Goal: Task Accomplishment & Management: Use online tool/utility

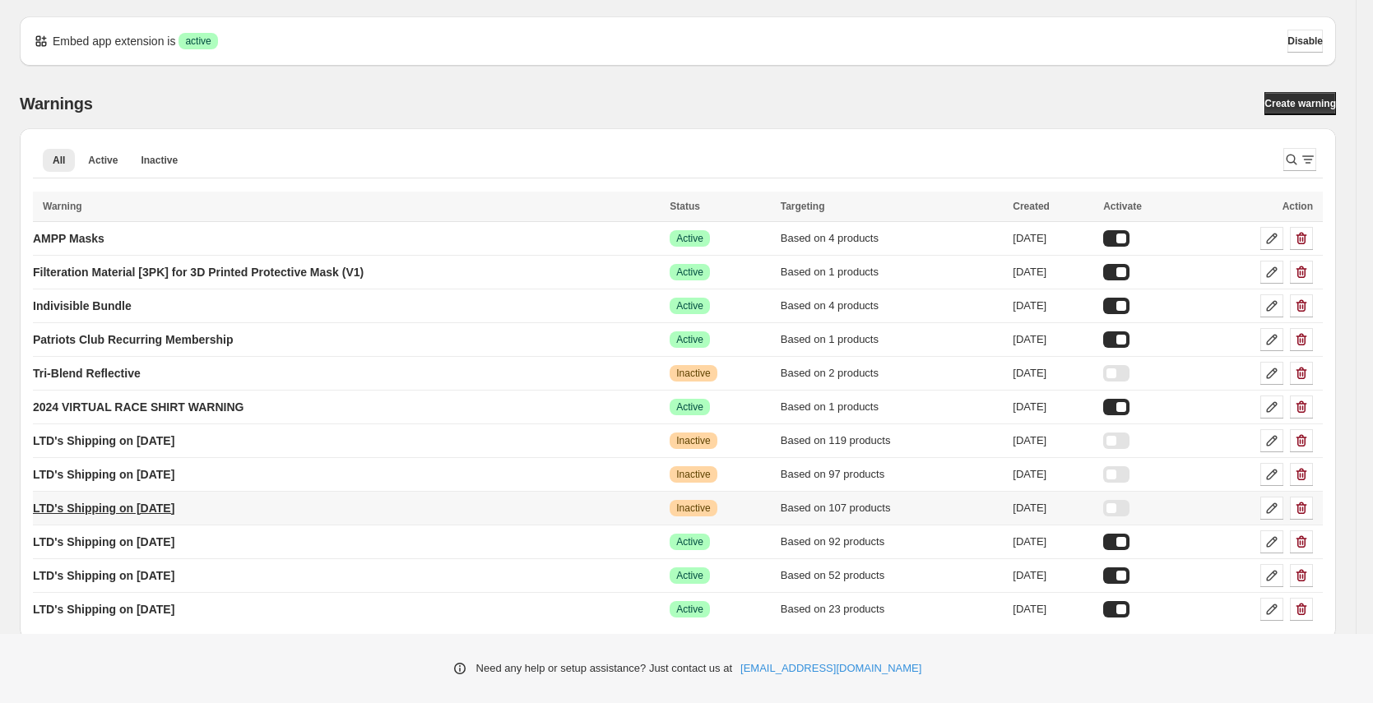
click at [169, 508] on p "LTD's Shipping on [DATE]" at bounding box center [103, 508] width 141 height 16
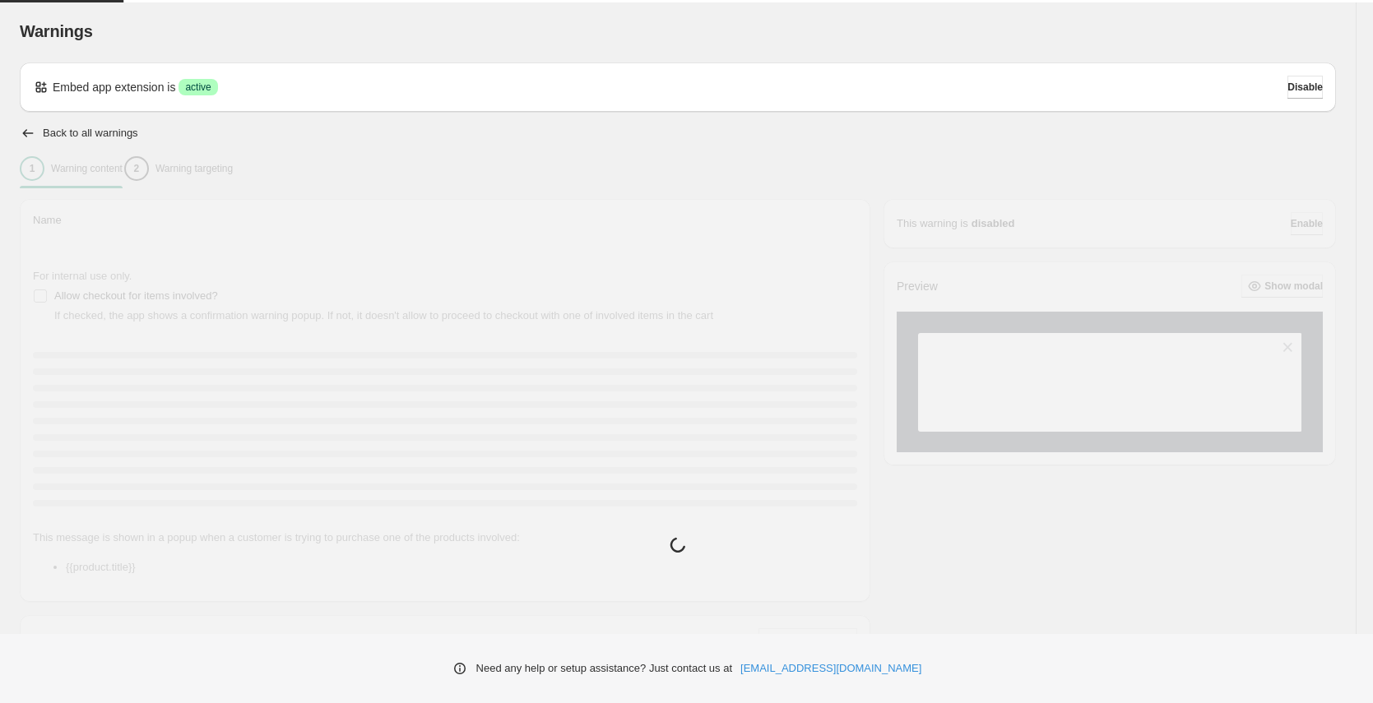
type input "**********"
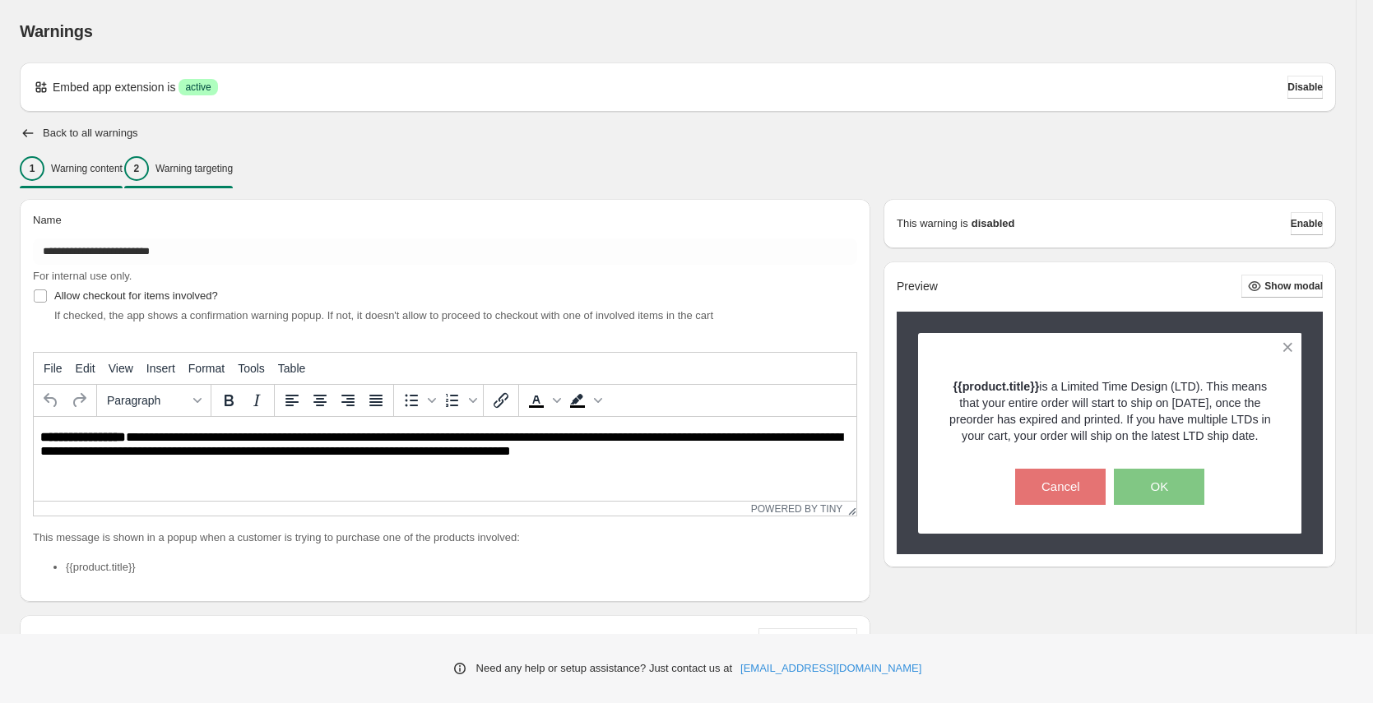
click at [228, 171] on p "Warning targeting" at bounding box center [193, 168] width 77 height 13
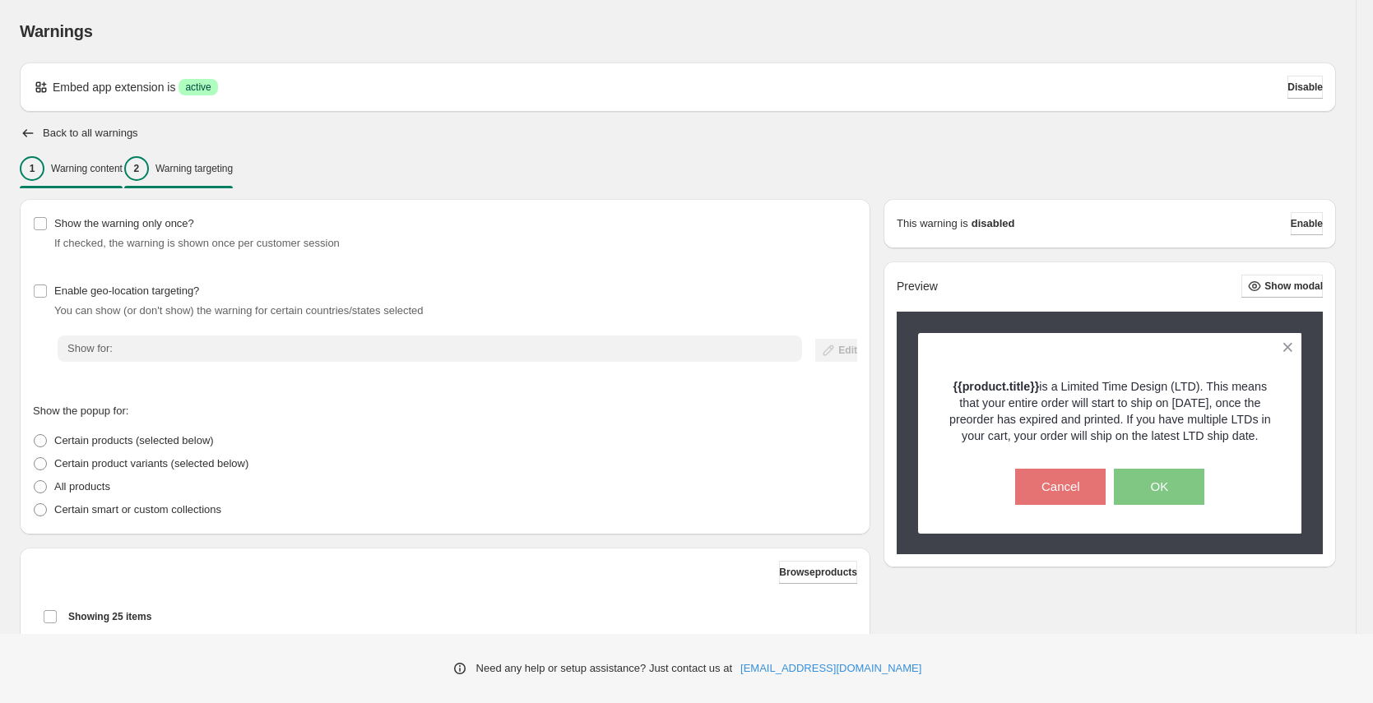
click at [113, 180] on div "1 Warning content" at bounding box center [71, 168] width 103 height 25
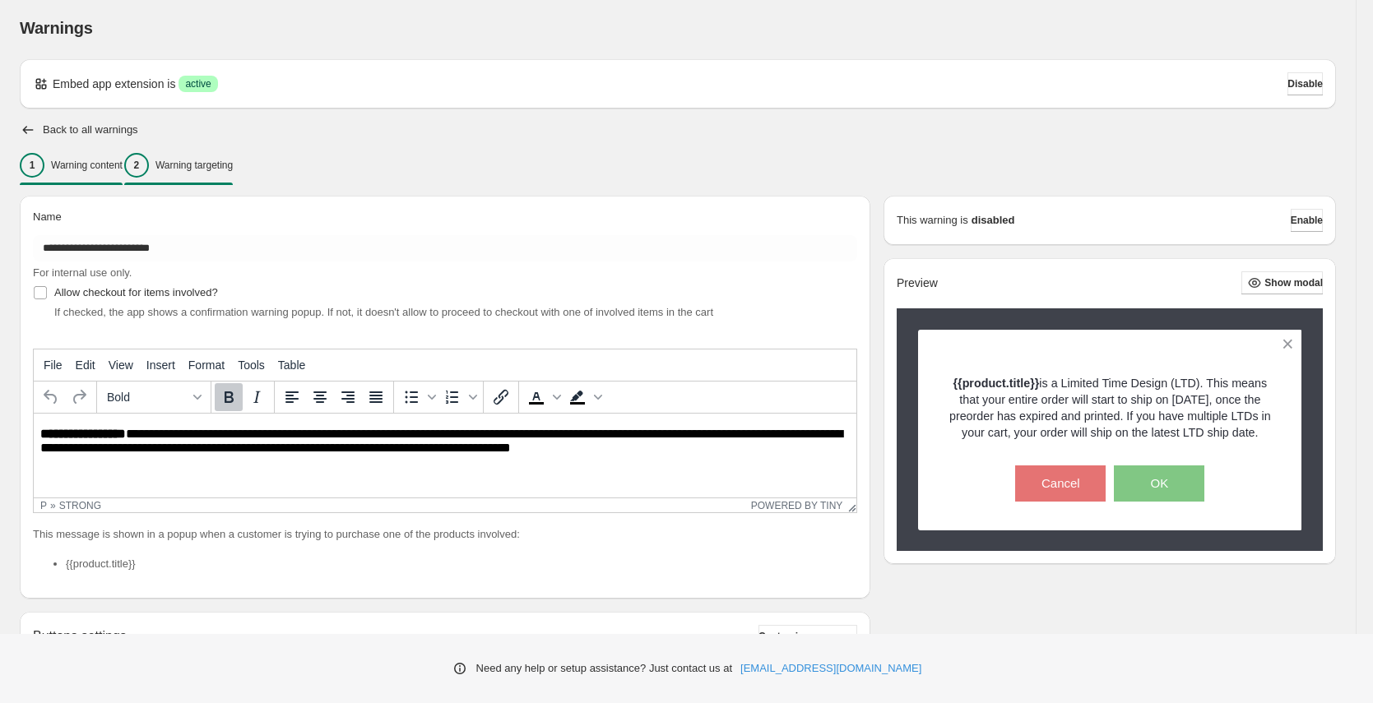
click at [233, 163] on p "Warning targeting" at bounding box center [193, 165] width 77 height 13
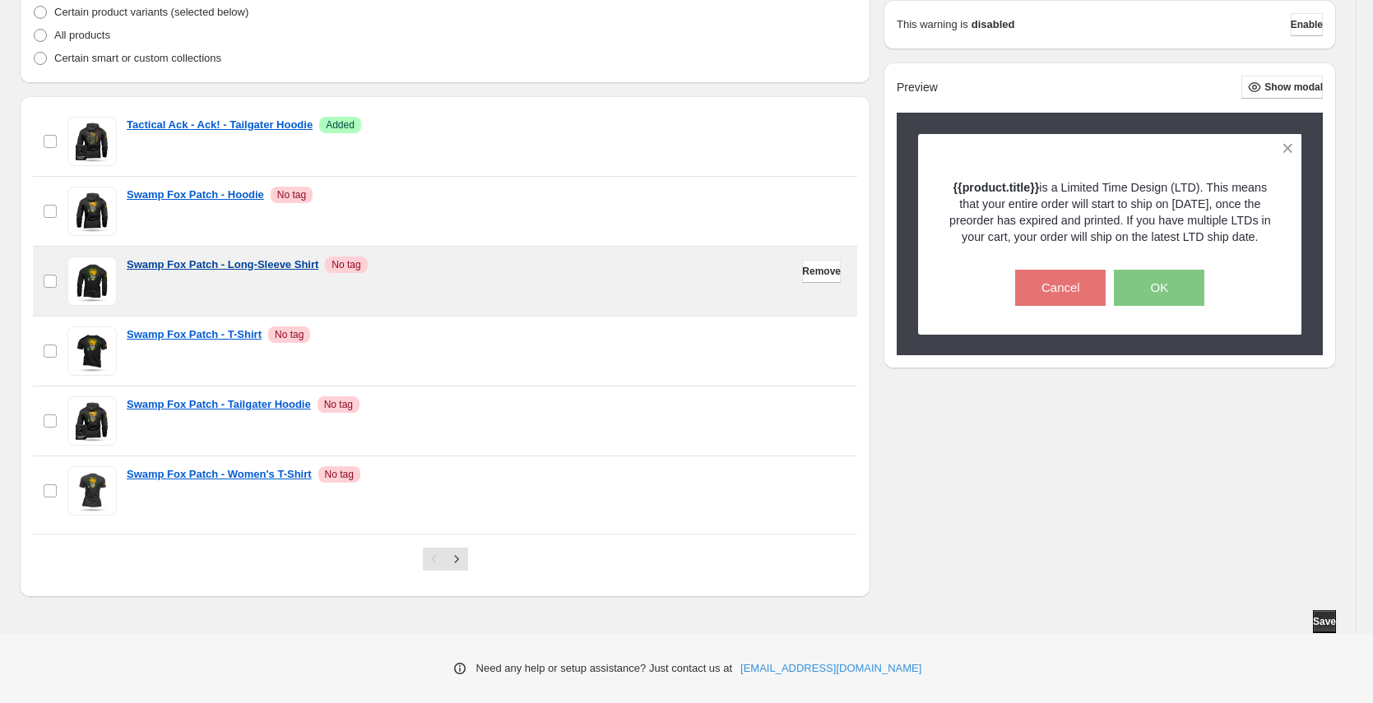
scroll to position [1412, 0]
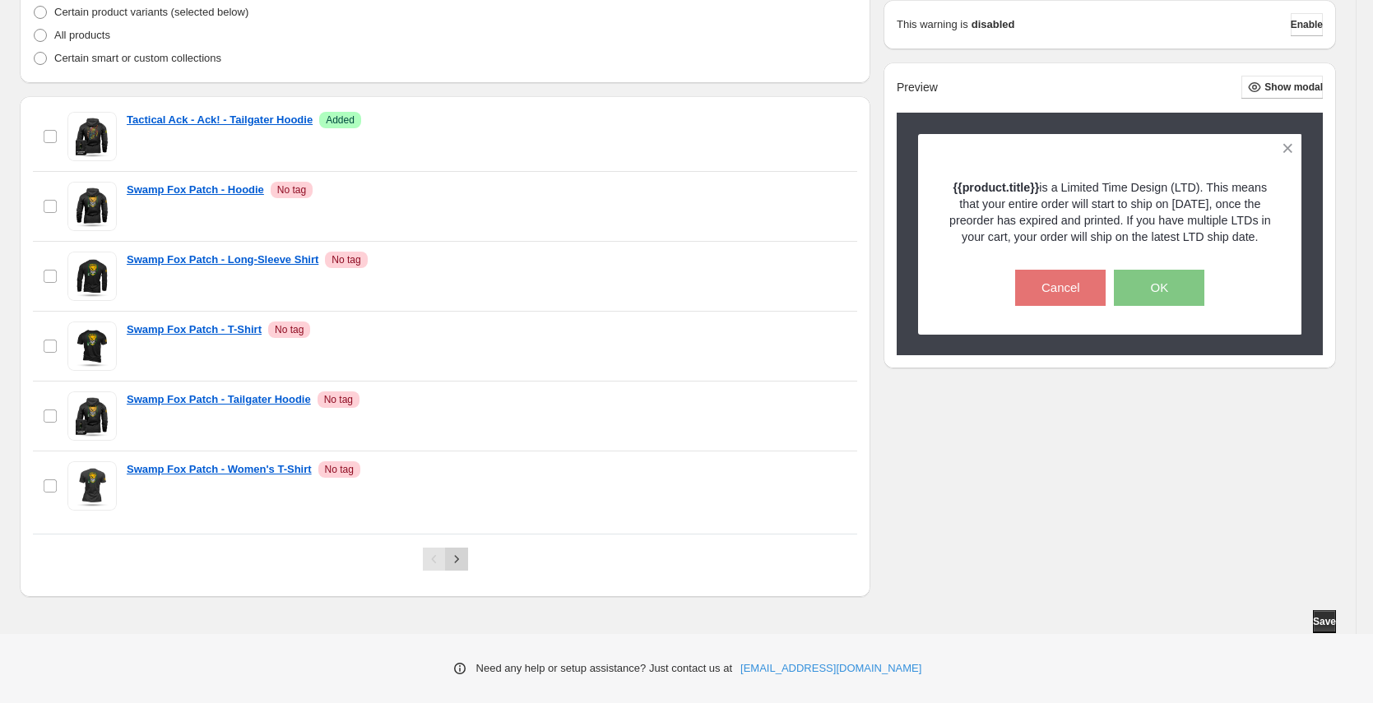
click at [459, 558] on icon "Next" at bounding box center [456, 559] width 16 height 16
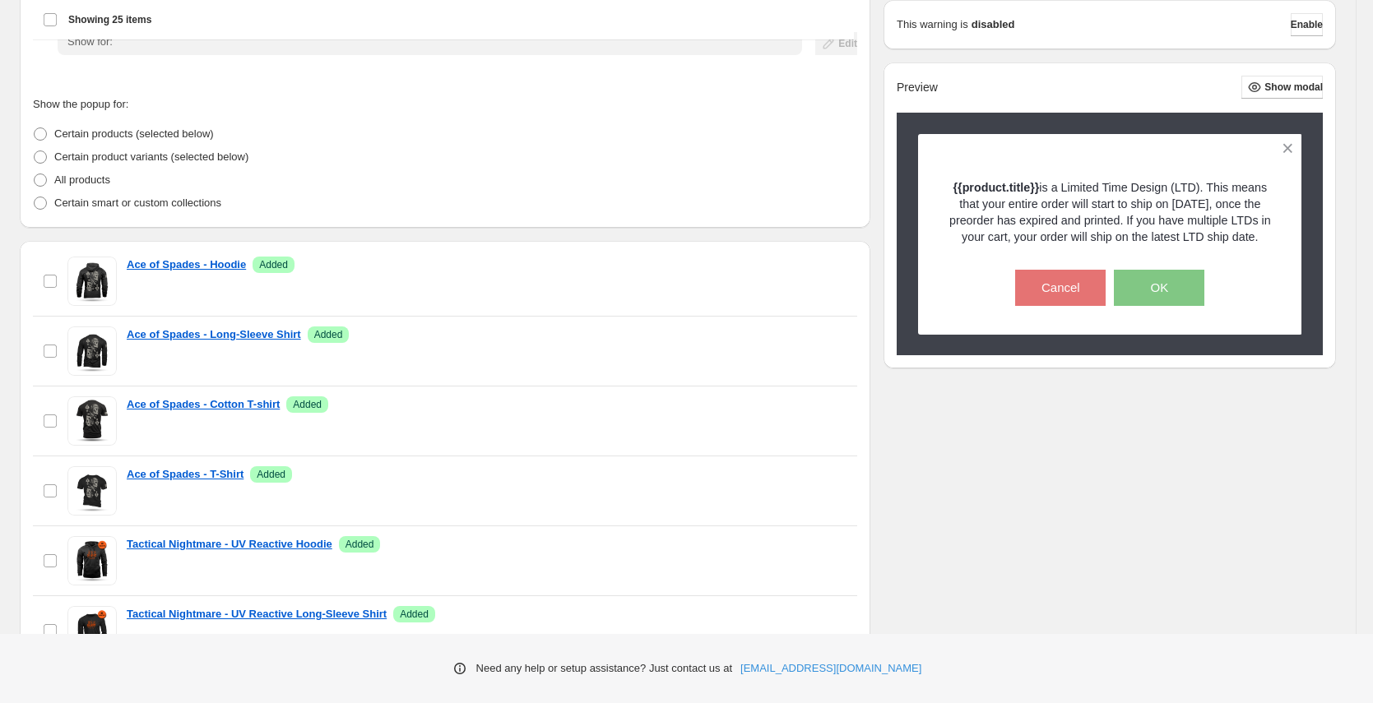
scroll to position [0, 0]
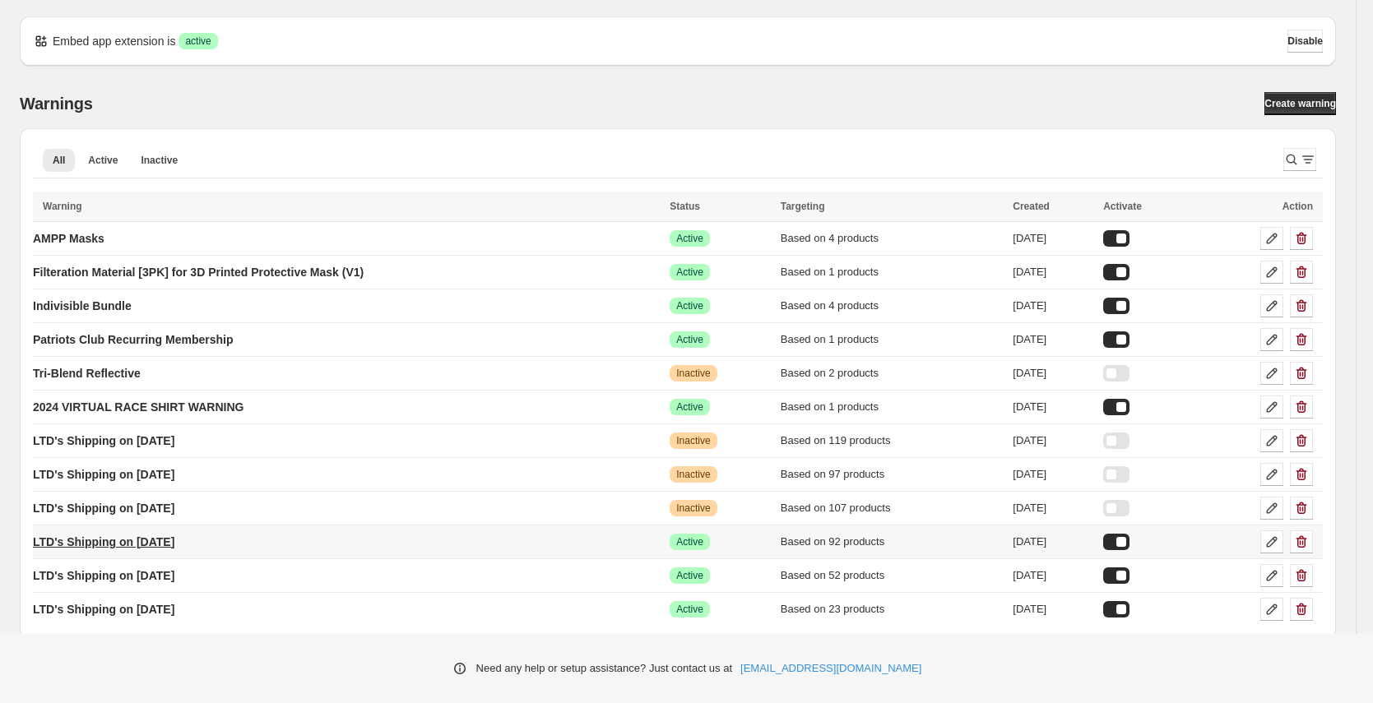
click at [163, 542] on p "LTD's Shipping on [DATE]" at bounding box center [103, 542] width 141 height 16
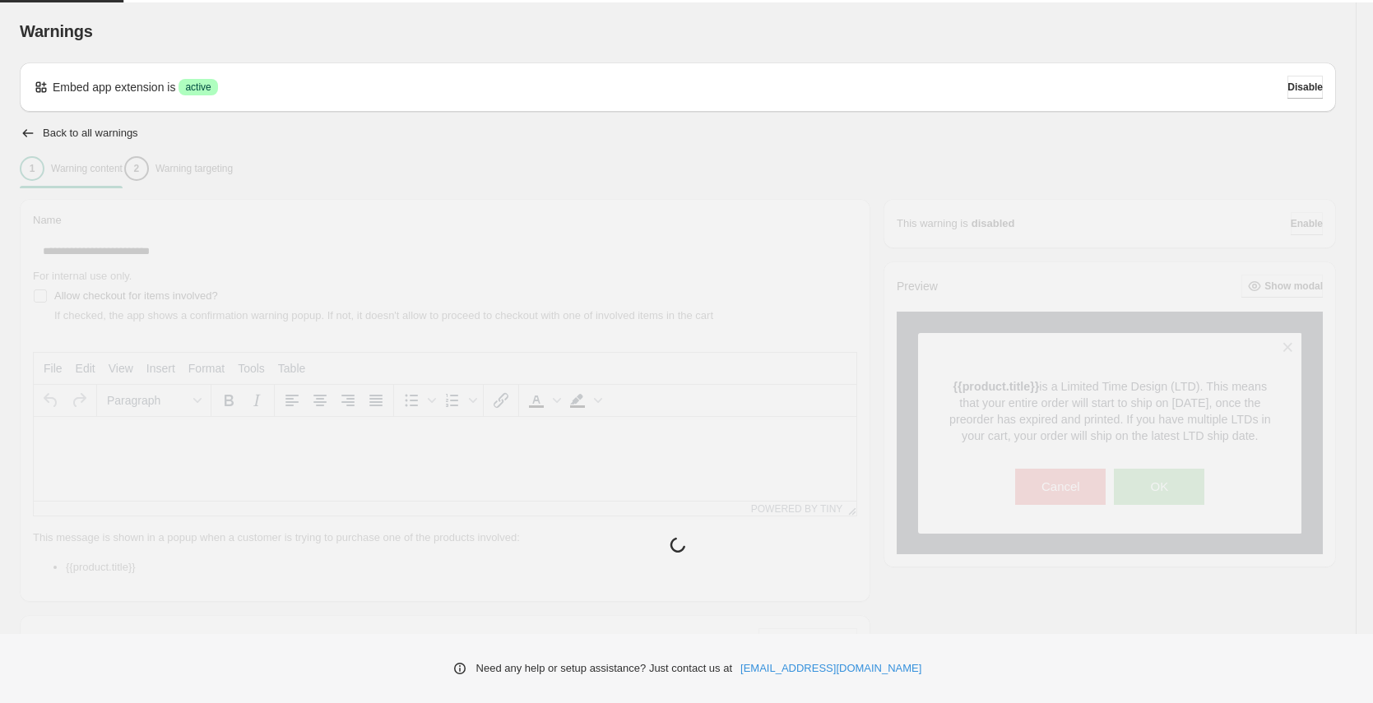
type input "**********"
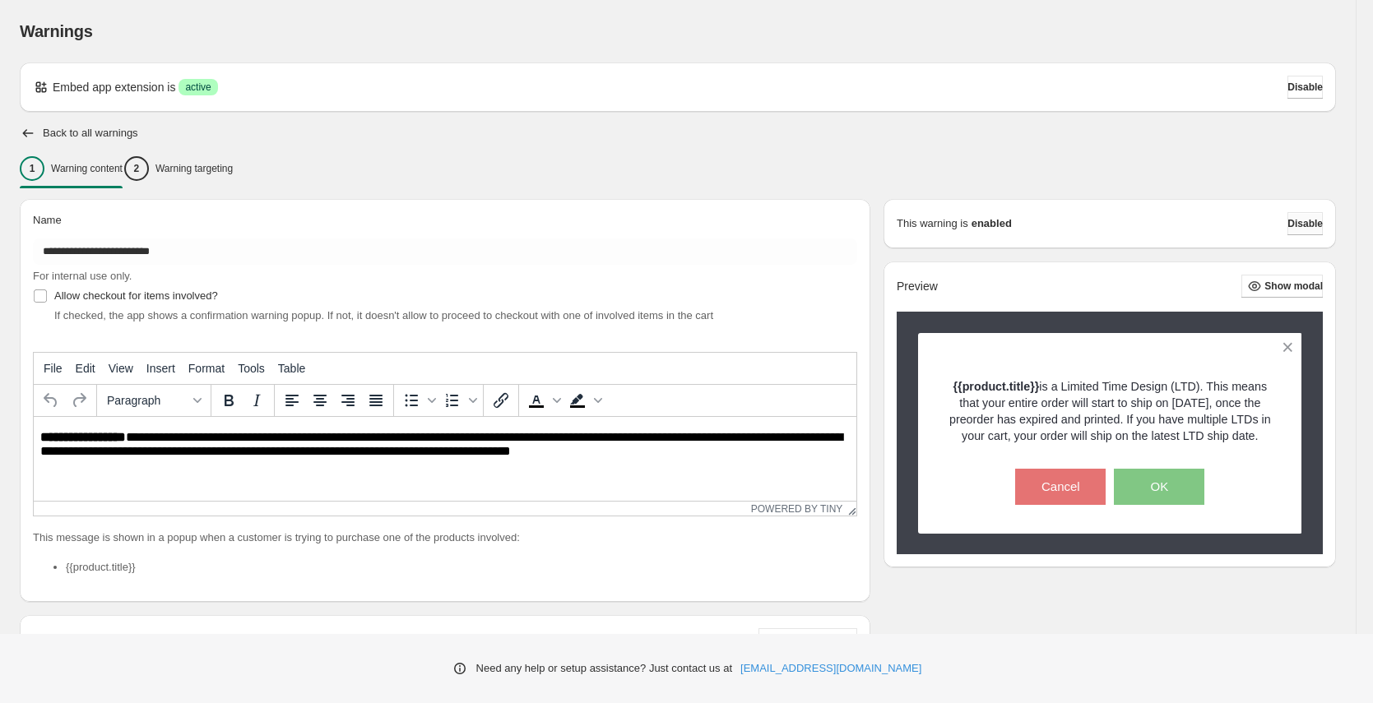
click at [1301, 226] on span "Disable" at bounding box center [1304, 223] width 35 height 13
click at [22, 133] on icon "button" at bounding box center [28, 133] width 16 height 16
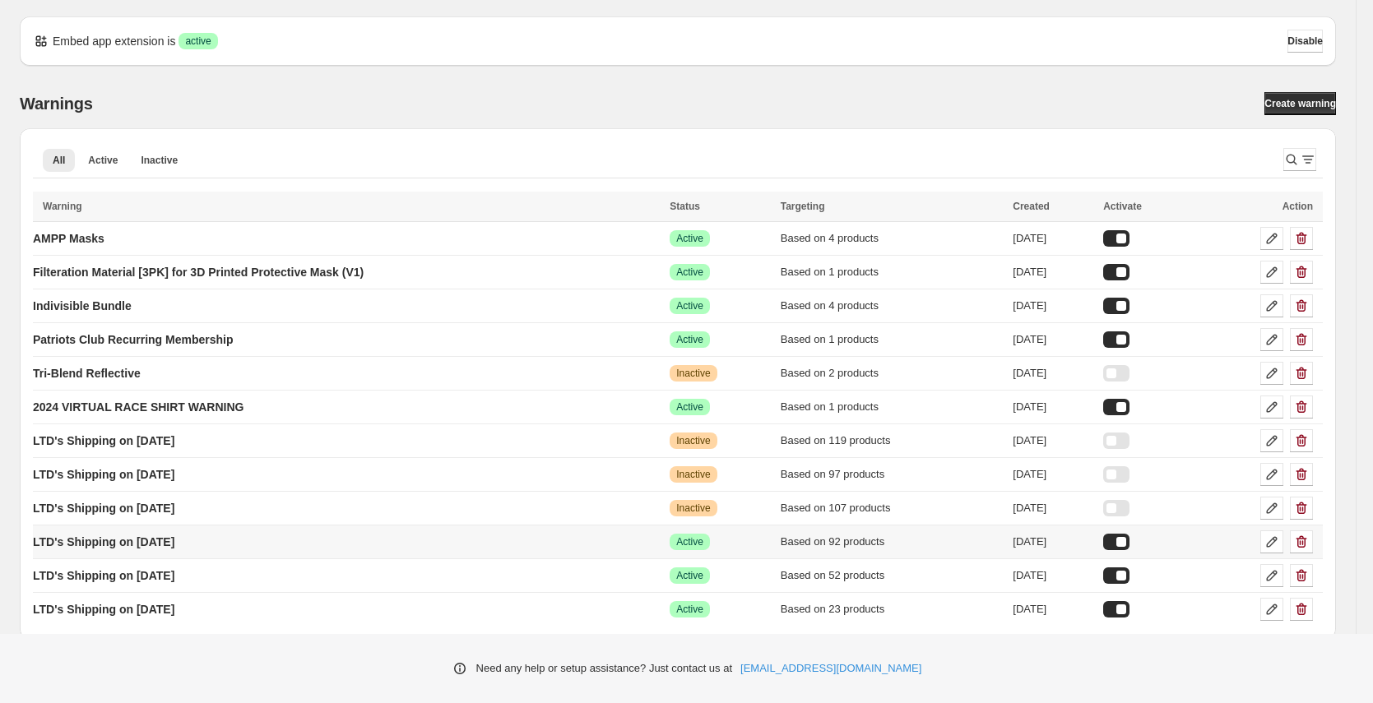
click at [1129, 540] on div at bounding box center [1116, 542] width 26 height 16
click at [168, 604] on p "LTD's Shipping on [DATE]" at bounding box center [103, 609] width 141 height 16
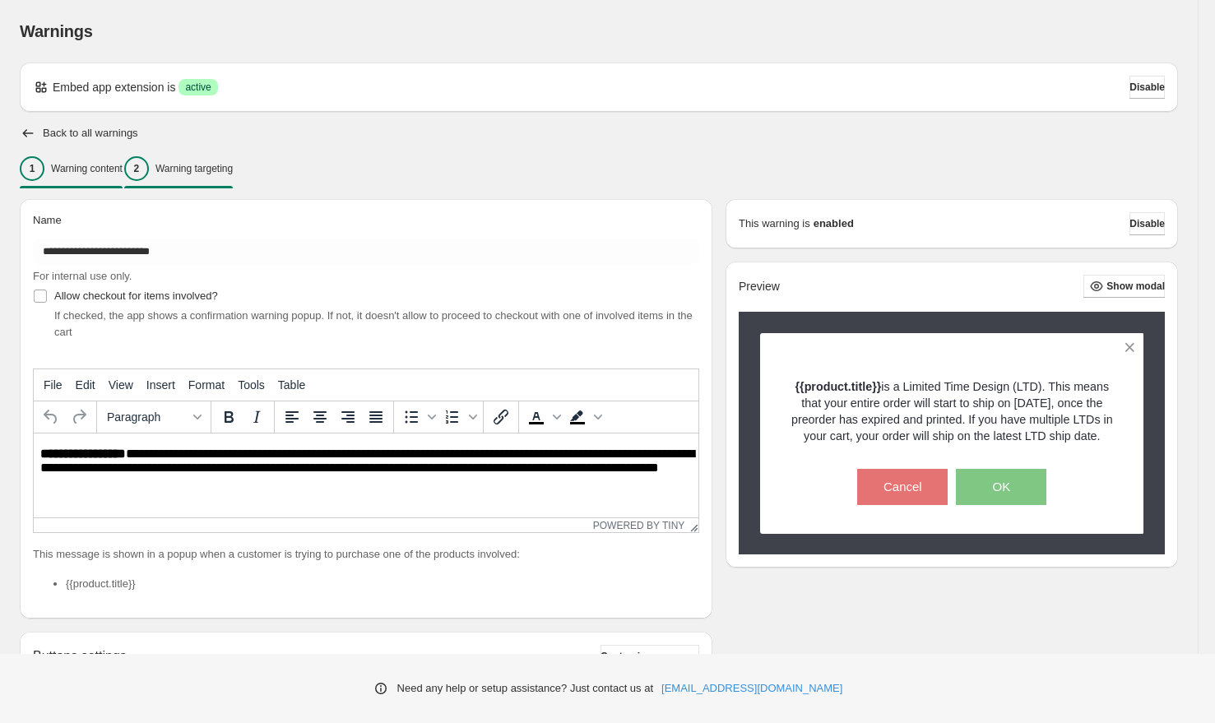
click at [221, 164] on p "Warning targeting" at bounding box center [193, 168] width 77 height 13
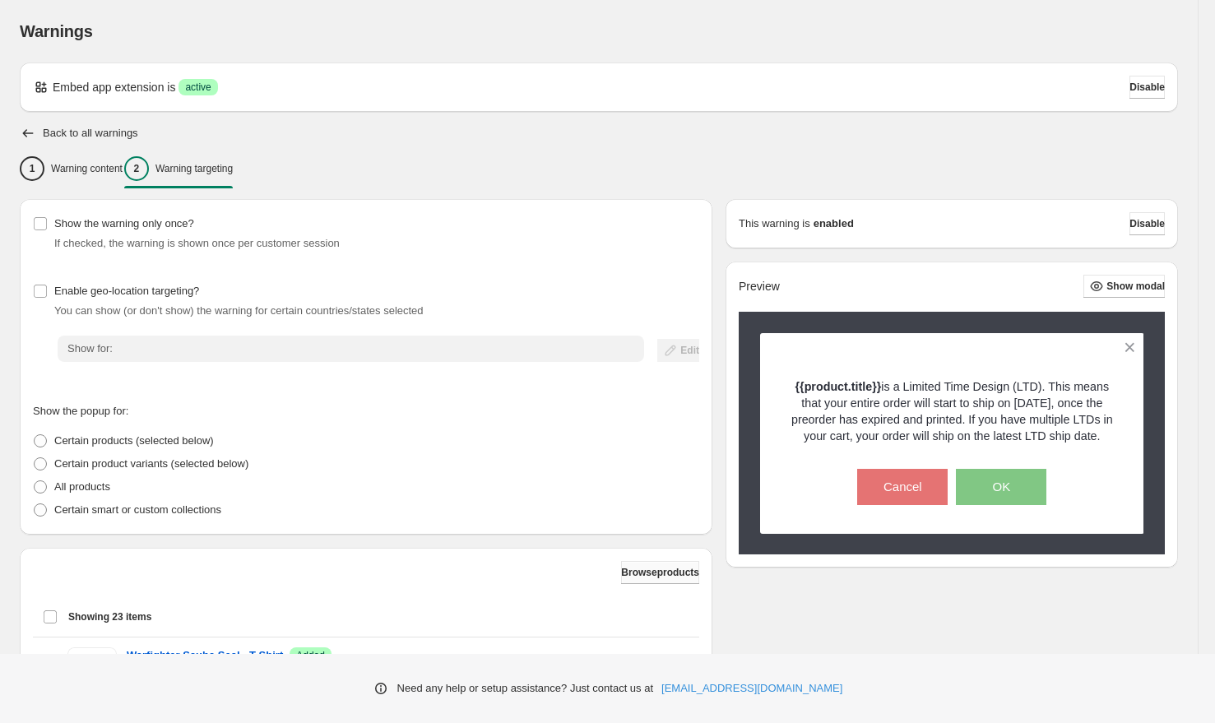
click at [637, 567] on span "Browse products" at bounding box center [660, 572] width 78 height 13
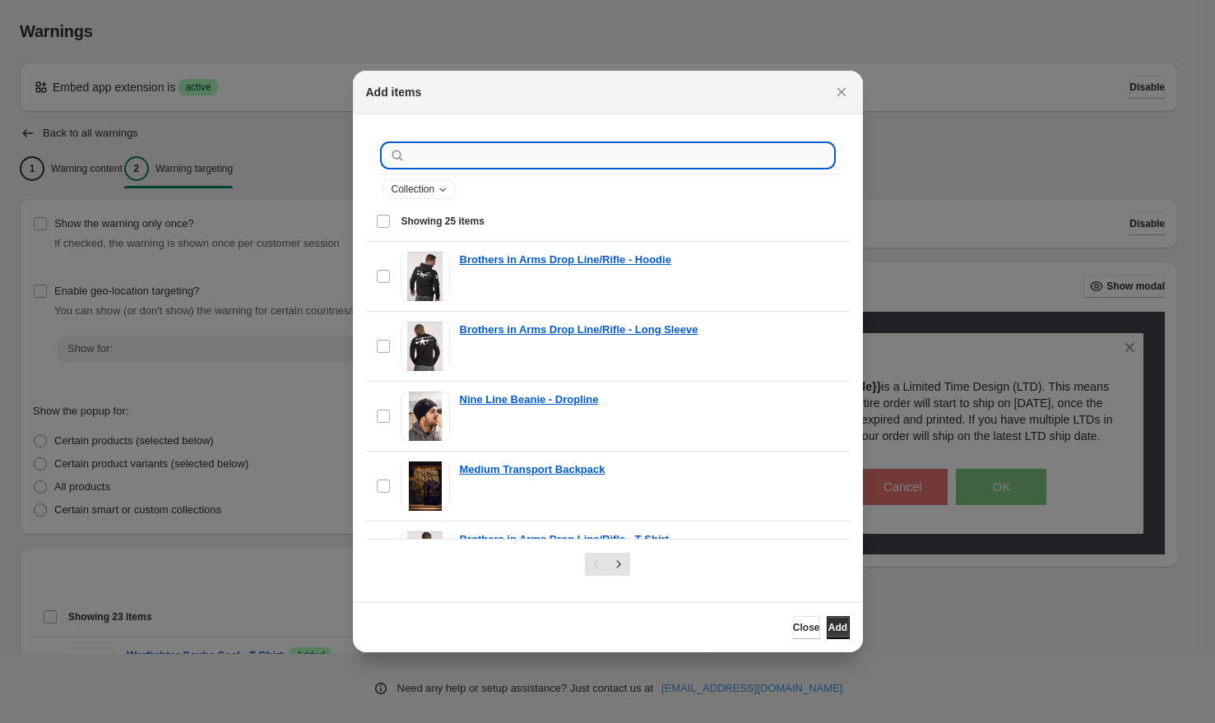
click at [489, 147] on input ":rb5:" at bounding box center [621, 155] width 424 height 23
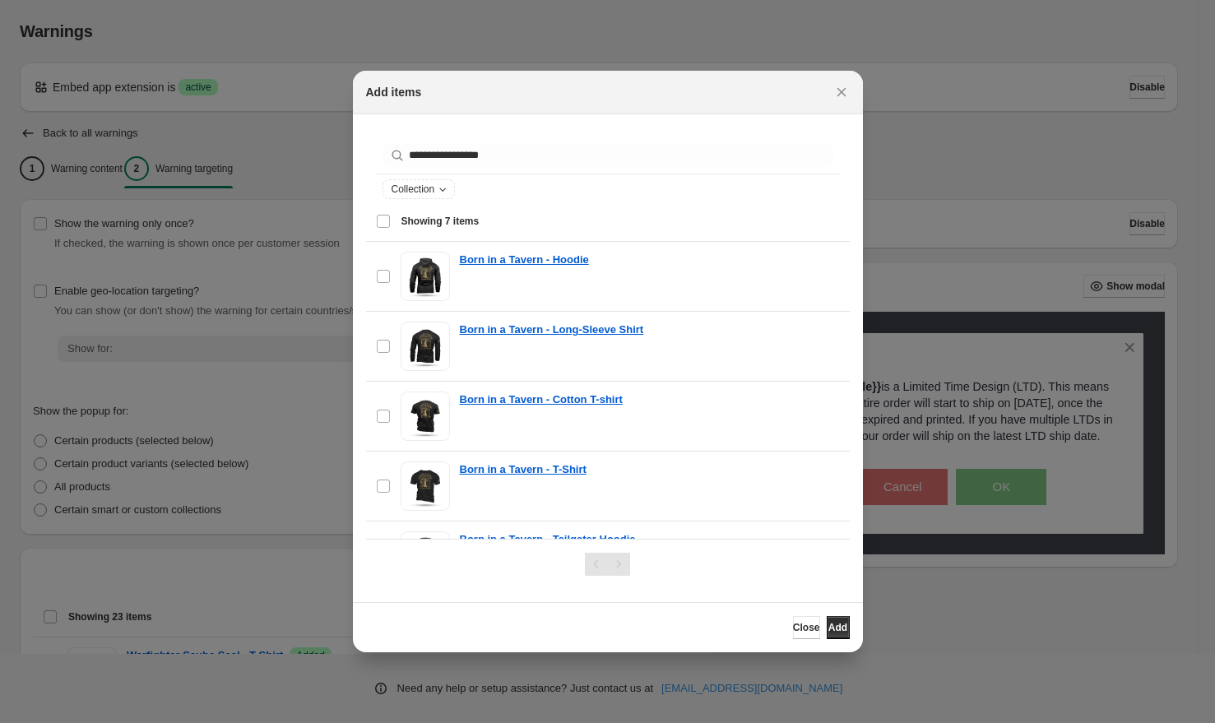
click at [414, 222] on span "Showing 7 items" at bounding box center [440, 221] width 78 height 13
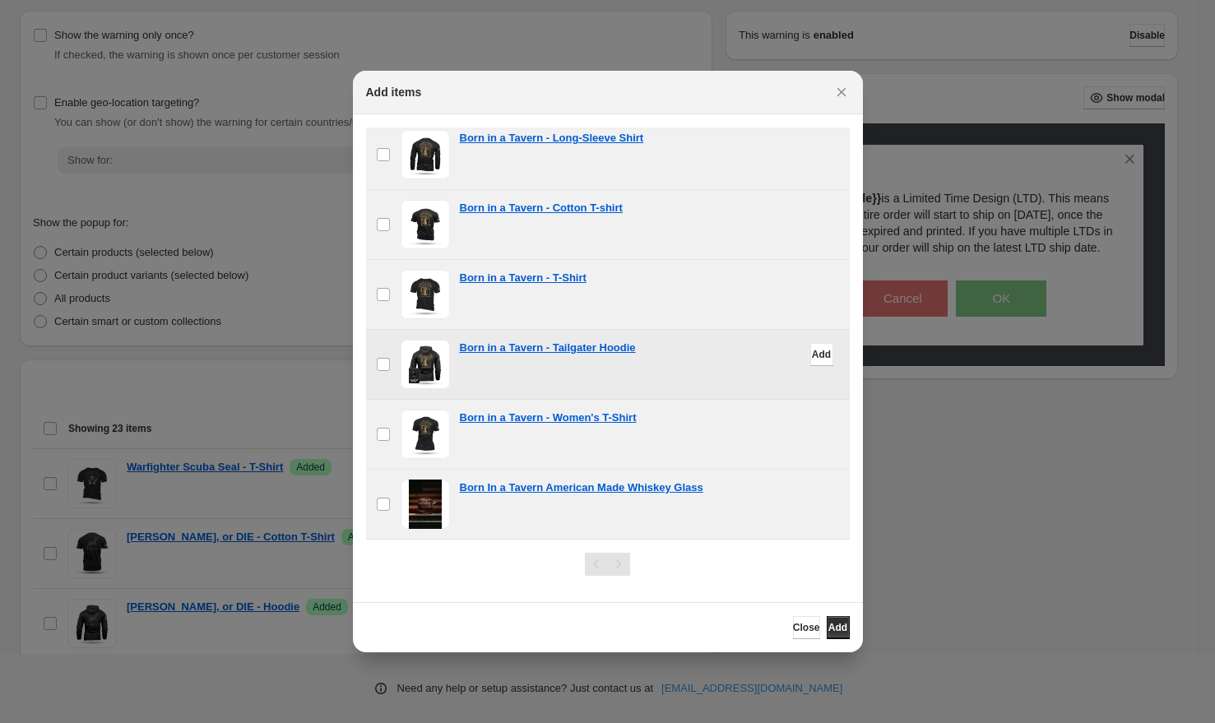
scroll to position [343, 0]
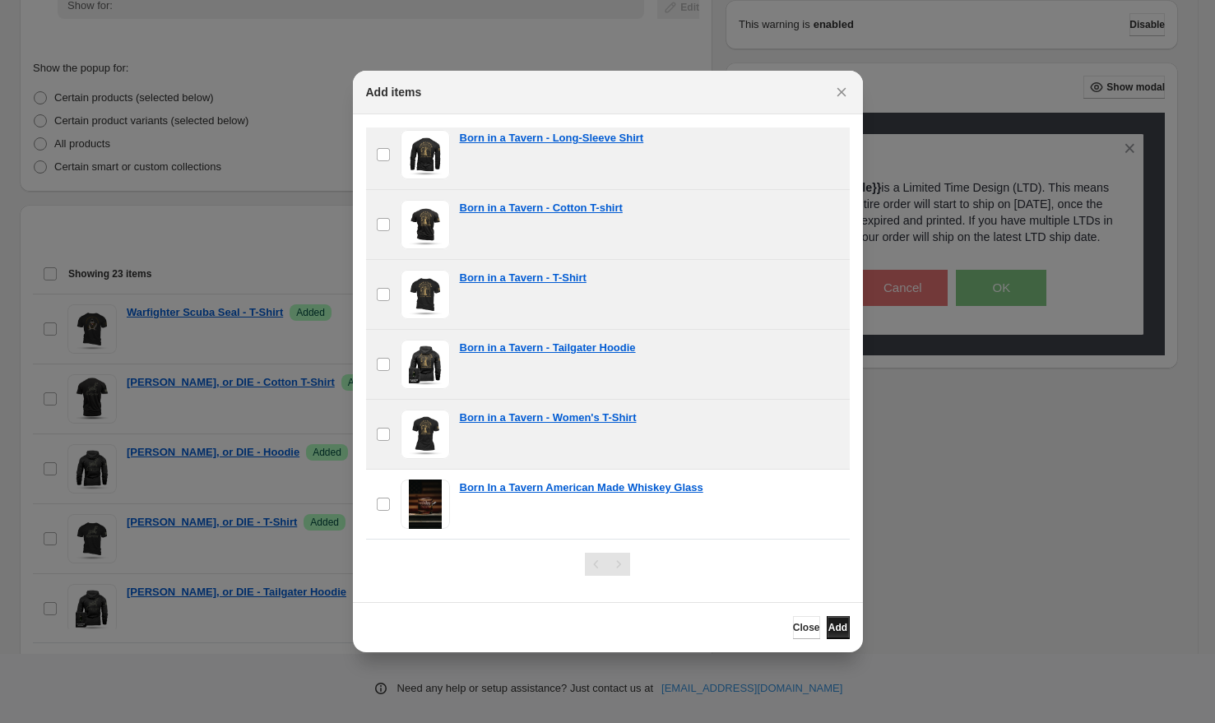
click at [836, 629] on span "Add" at bounding box center [837, 627] width 19 height 13
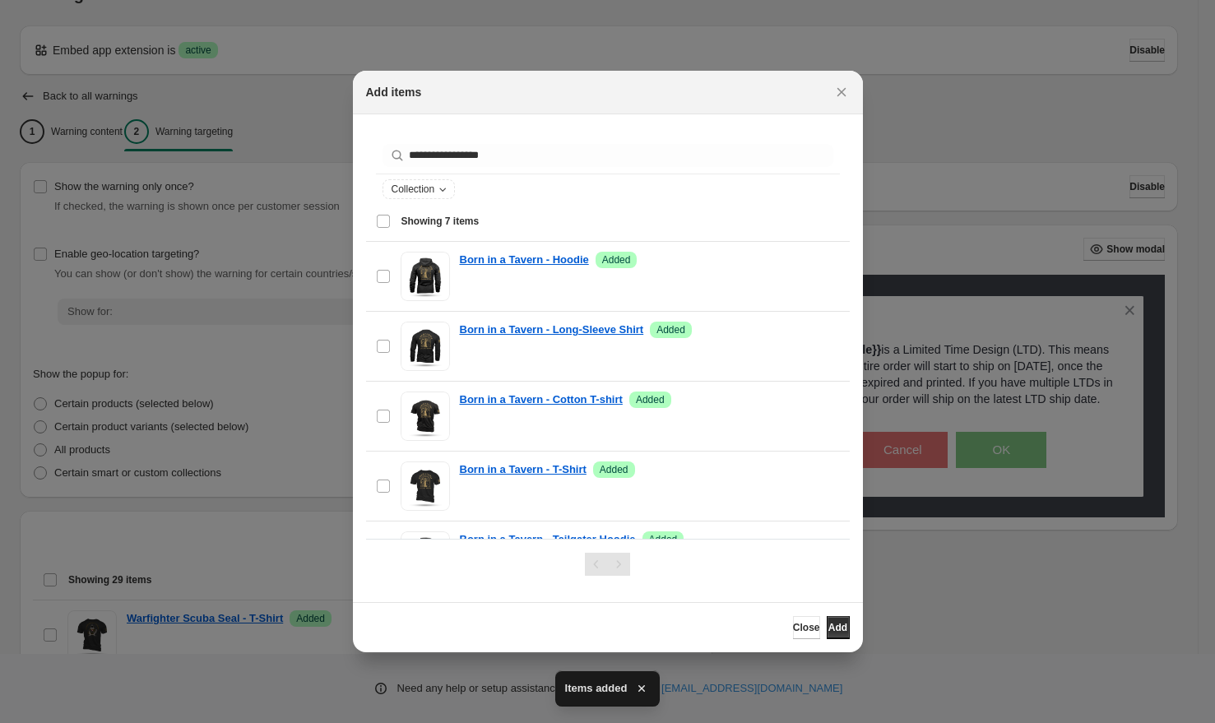
scroll to position [0, 0]
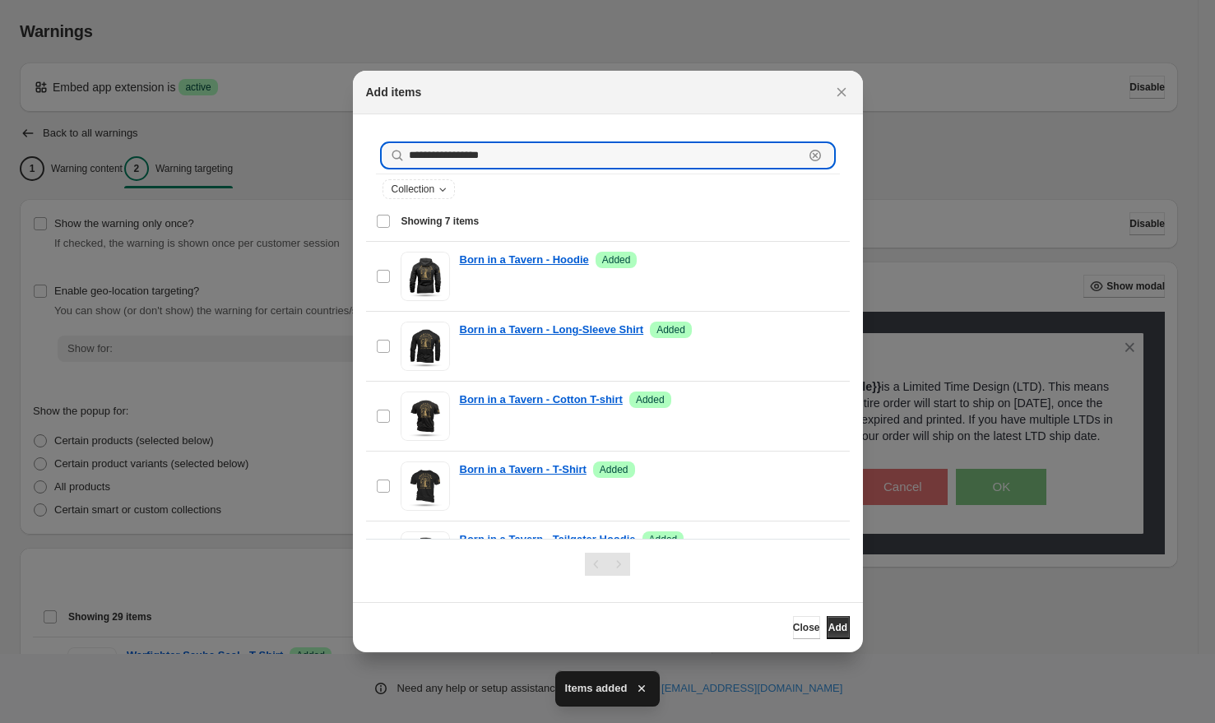
drag, startPoint x: 444, startPoint y: 156, endPoint x: 379, endPoint y: 156, distance: 65.0
click at [379, 156] on div "**********" at bounding box center [608, 155] width 464 height 36
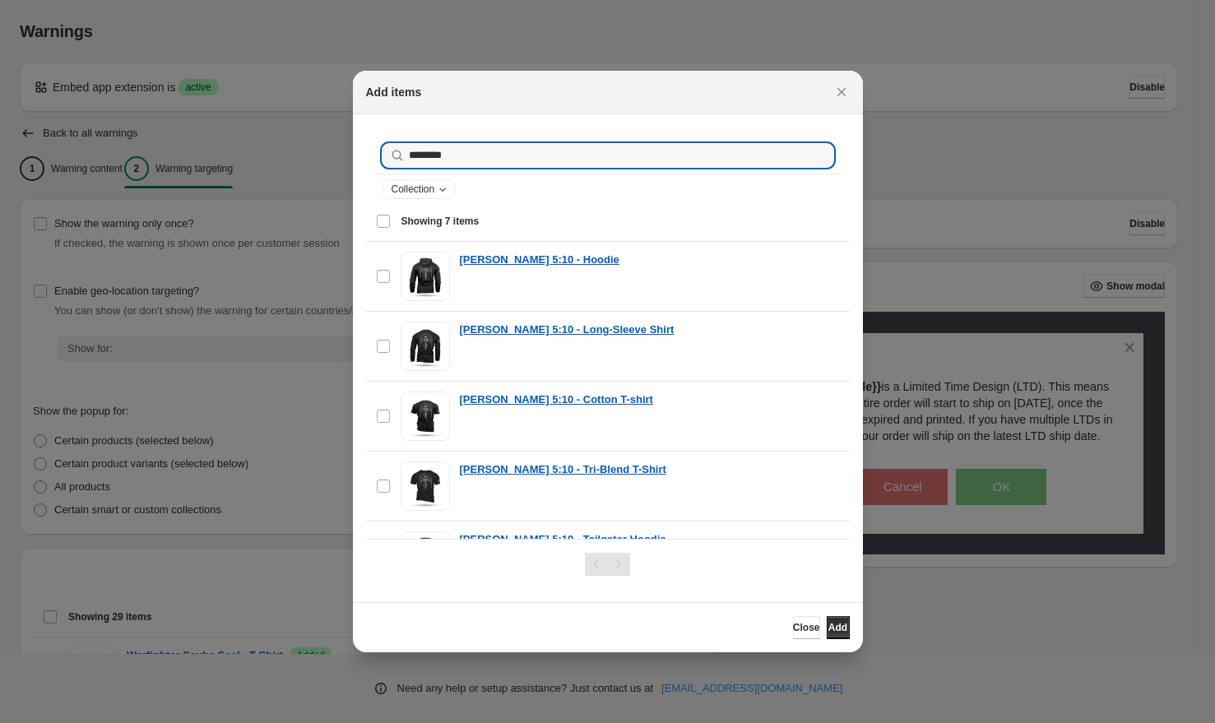
click at [425, 217] on span "Showing 7 items" at bounding box center [440, 221] width 78 height 13
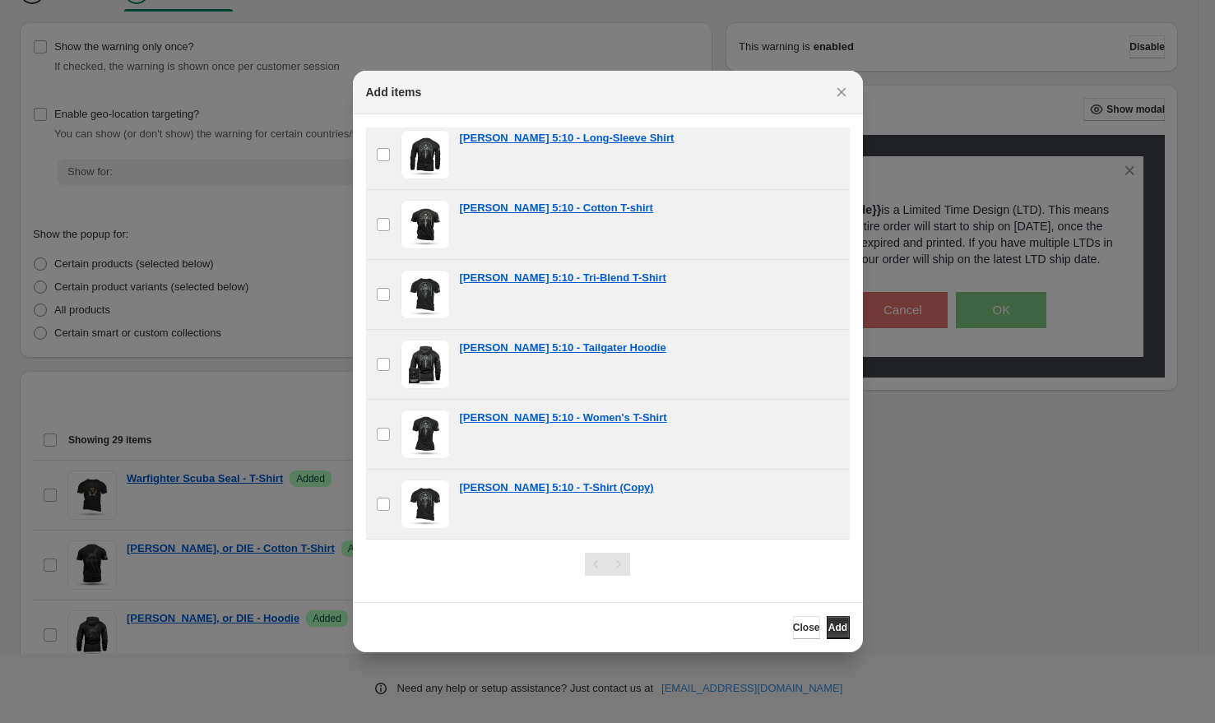
scroll to position [432, 0]
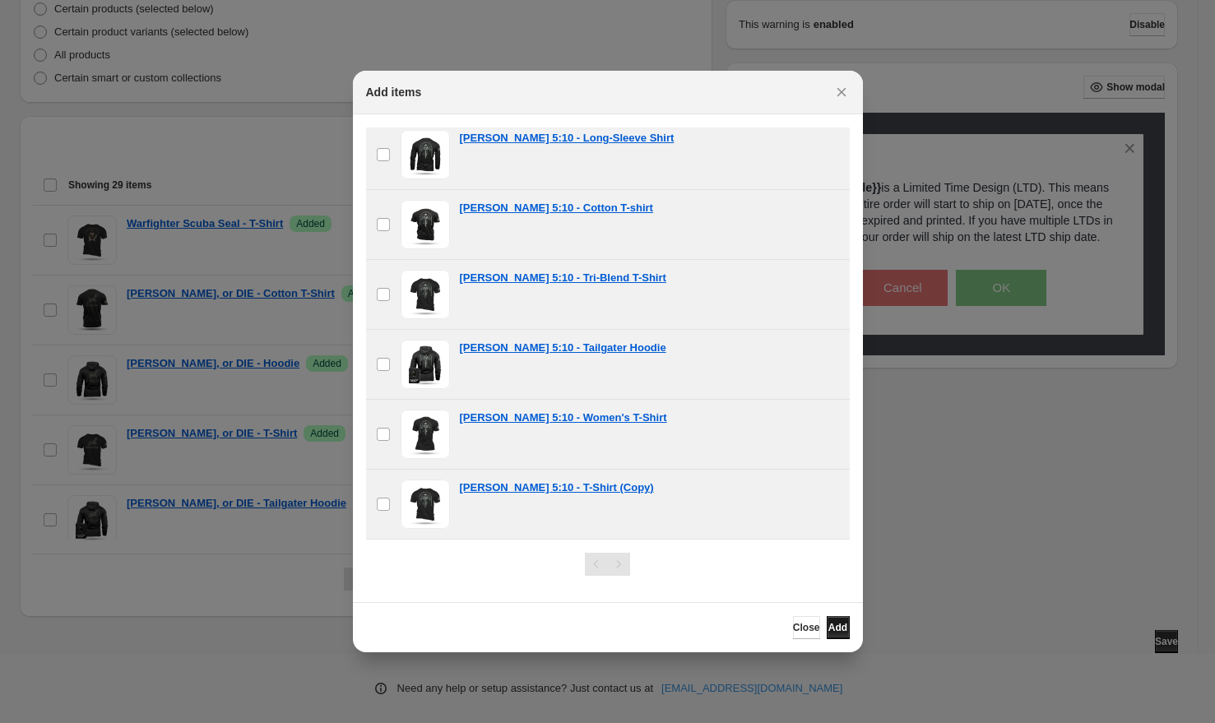
click at [837, 632] on span "Add" at bounding box center [837, 627] width 19 height 13
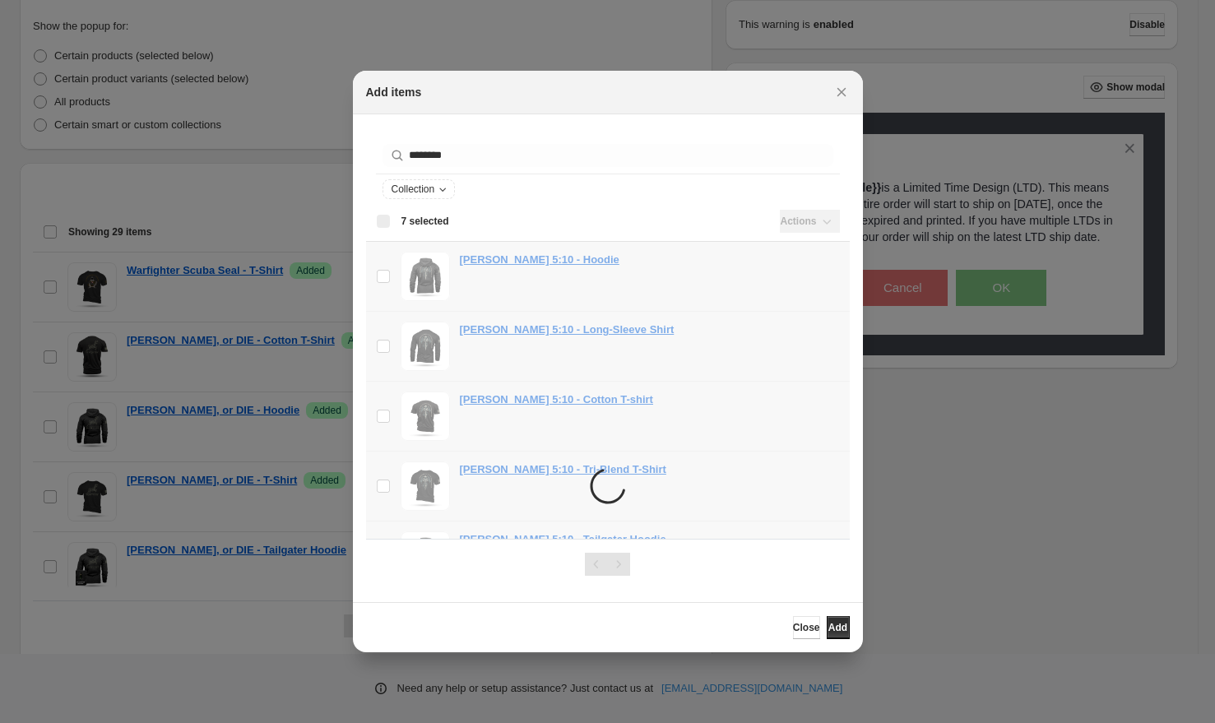
scroll to position [287, 0]
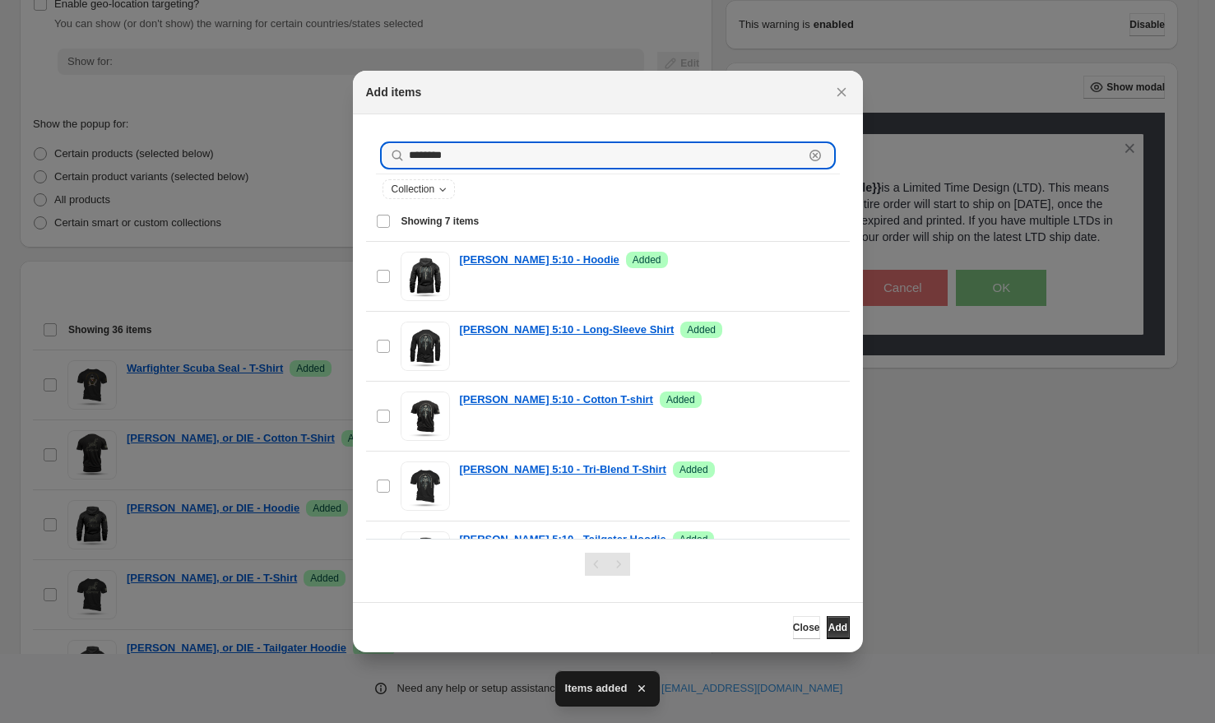
drag, startPoint x: 457, startPoint y: 155, endPoint x: 396, endPoint y: 158, distance: 61.0
click at [396, 158] on div "******* Clear" at bounding box center [607, 155] width 451 height 23
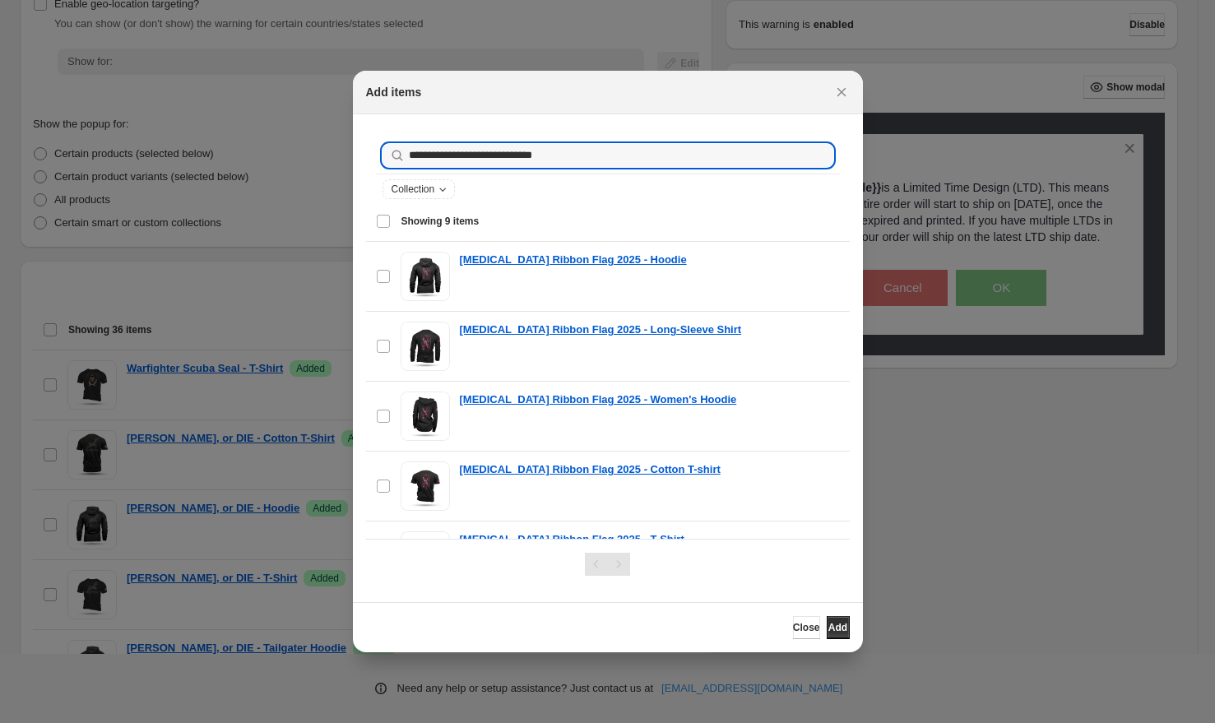
click at [445, 221] on span "Showing 9 items" at bounding box center [440, 221] width 78 height 13
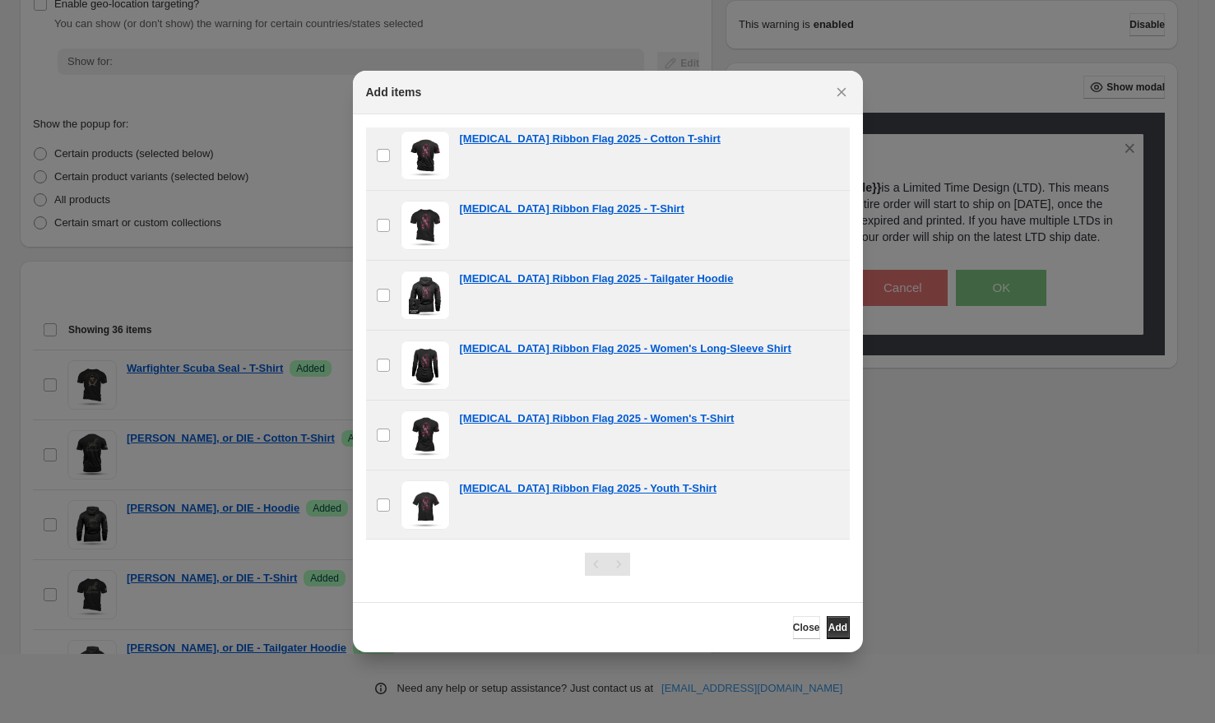
scroll to position [331, 0]
click at [827, 620] on button "Add" at bounding box center [838, 627] width 23 height 23
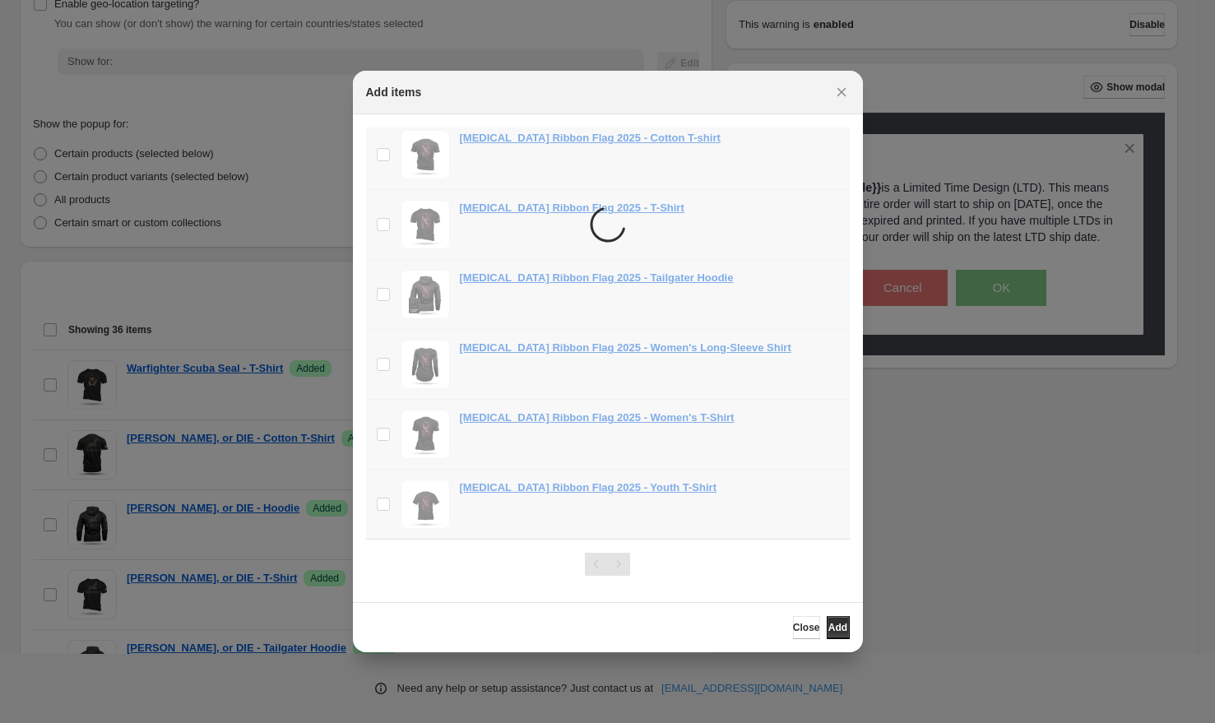
scroll to position [0, 0]
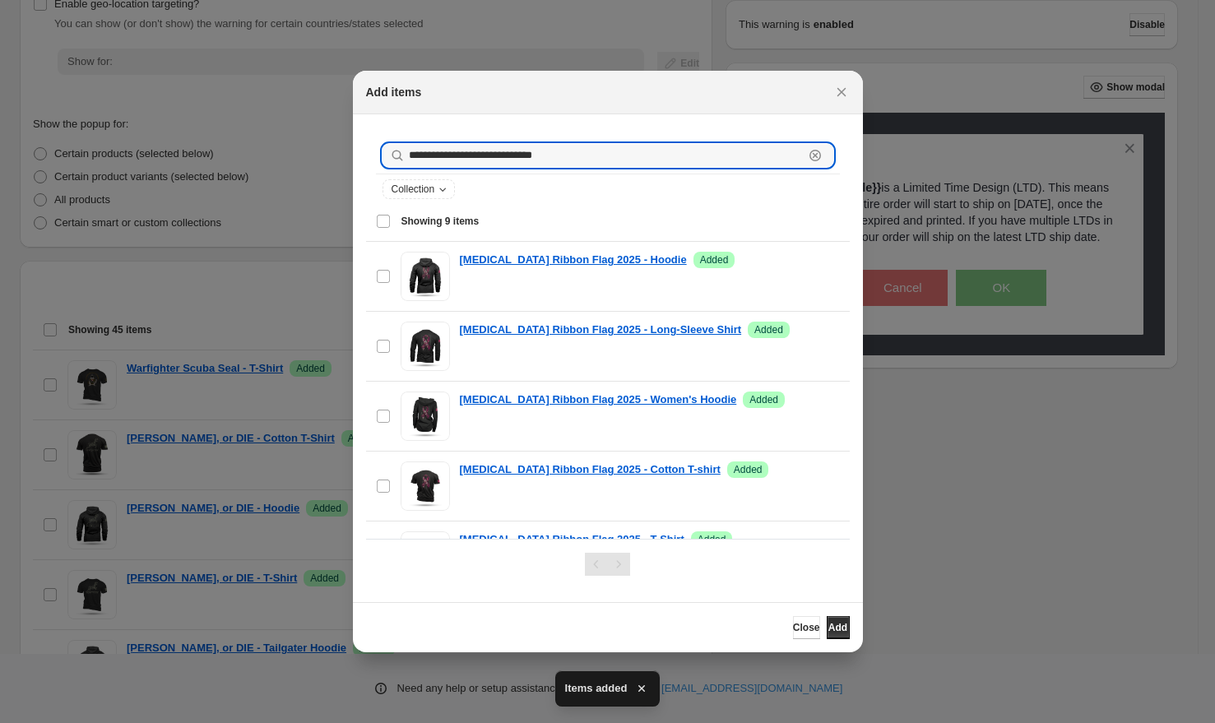
drag, startPoint x: 572, startPoint y: 155, endPoint x: 393, endPoint y: 160, distance: 179.4
click at [393, 160] on div "**********" at bounding box center [607, 155] width 451 height 23
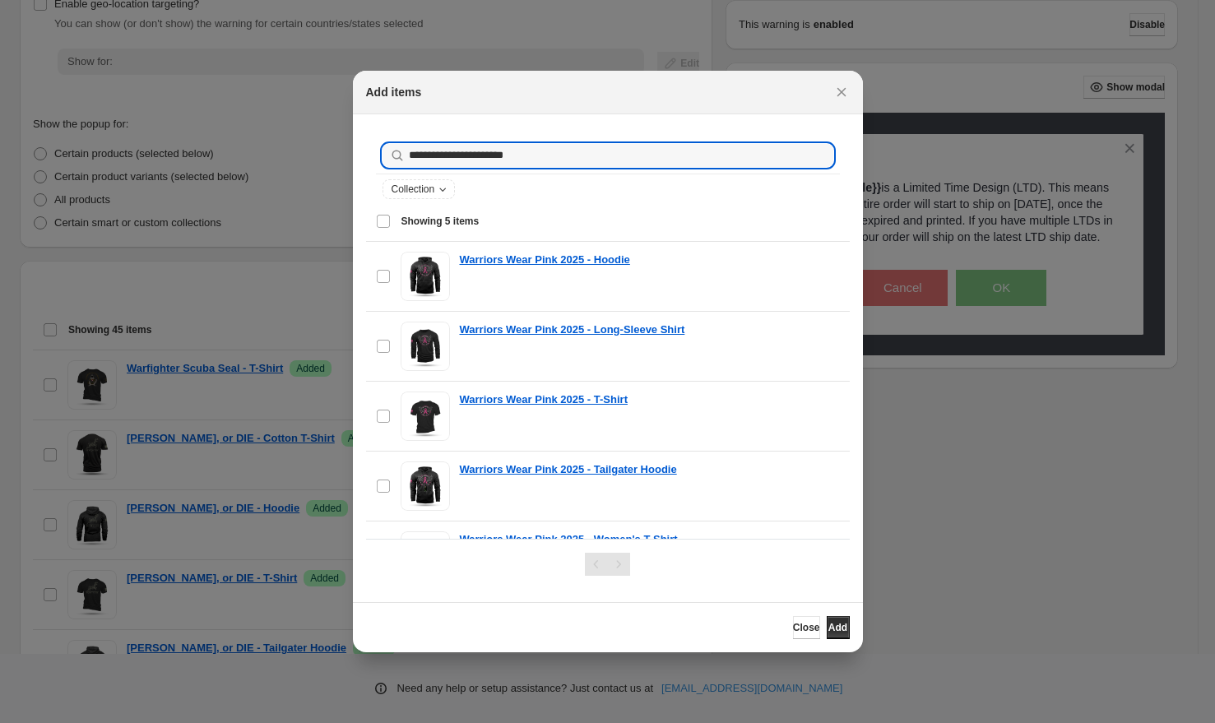
click at [427, 222] on span "Showing 5 items" at bounding box center [440, 221] width 78 height 13
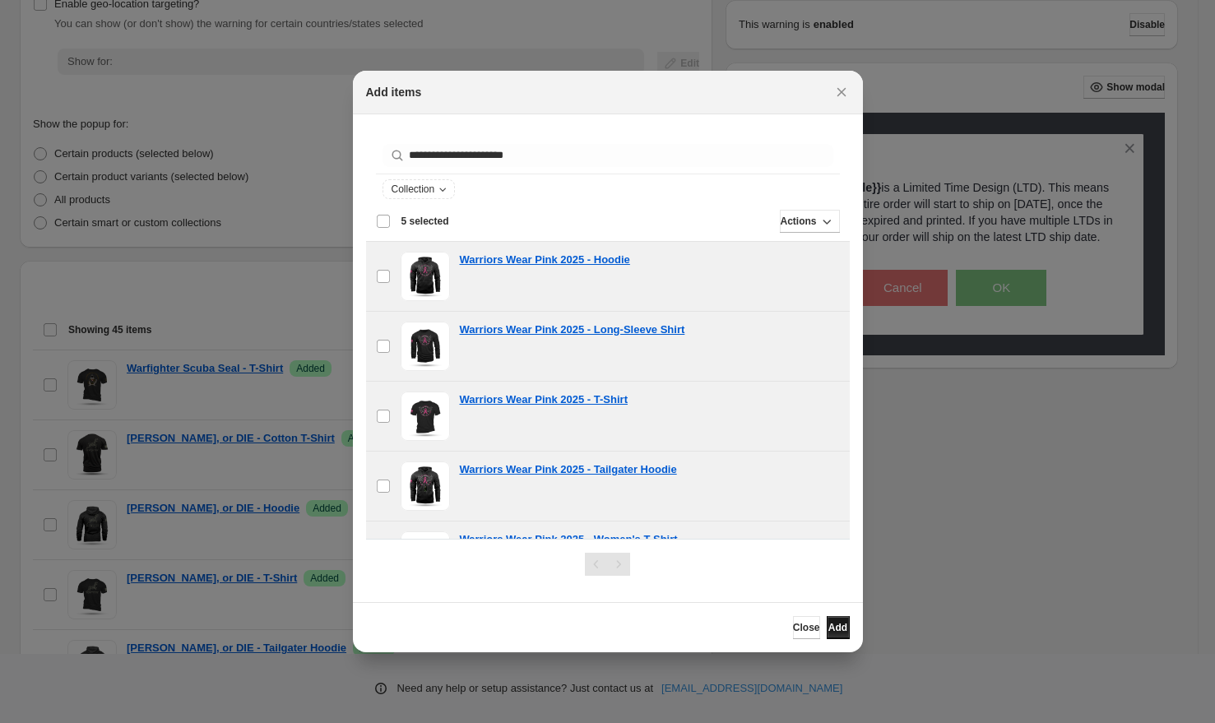
click at [828, 623] on span "Add" at bounding box center [837, 627] width 19 height 13
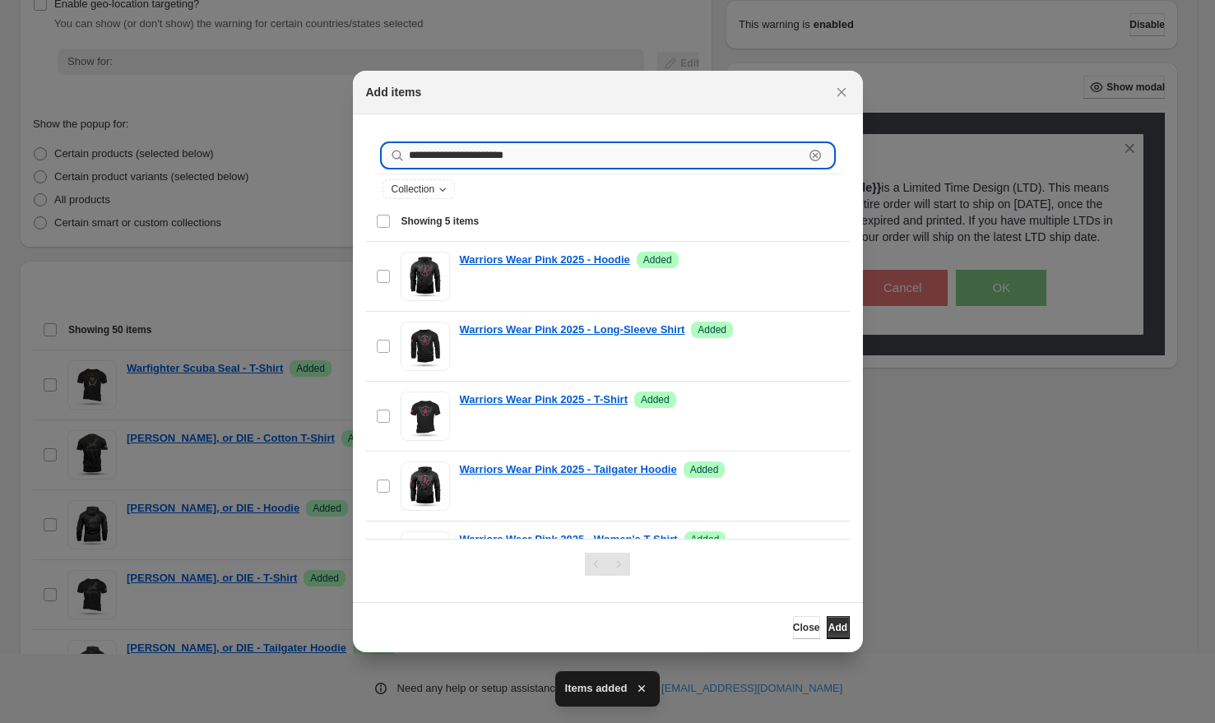
click at [555, 155] on input "**********" at bounding box center [606, 155] width 395 height 23
drag, startPoint x: 549, startPoint y: 155, endPoint x: 355, endPoint y: 156, distance: 194.1
click at [359, 156] on section "**********" at bounding box center [608, 358] width 510 height 488
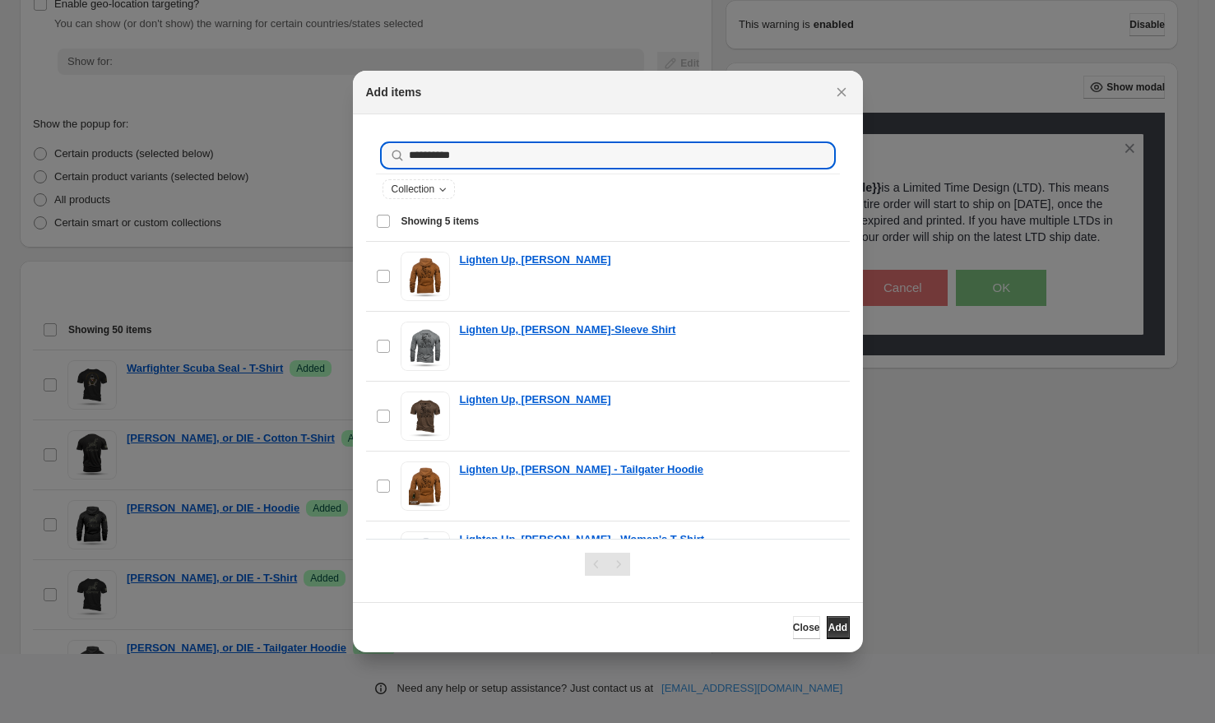
click at [430, 217] on span "Showing 5 items" at bounding box center [440, 221] width 78 height 13
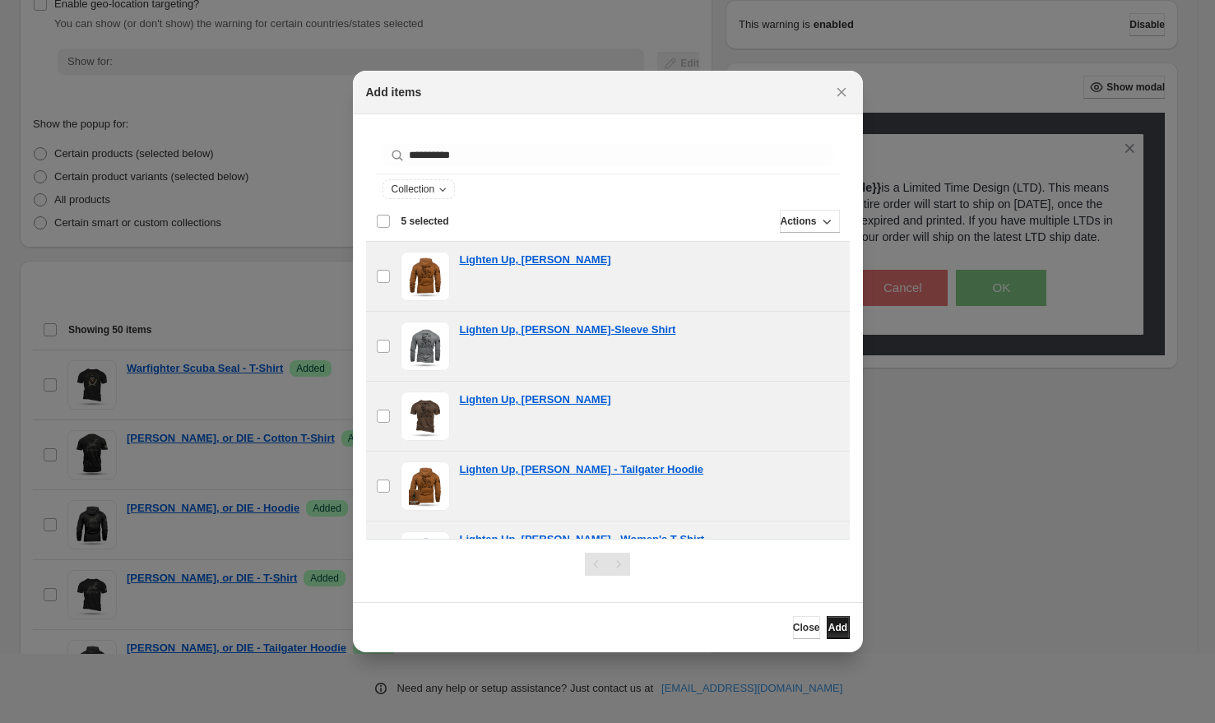
click at [832, 628] on span "Add" at bounding box center [837, 627] width 19 height 13
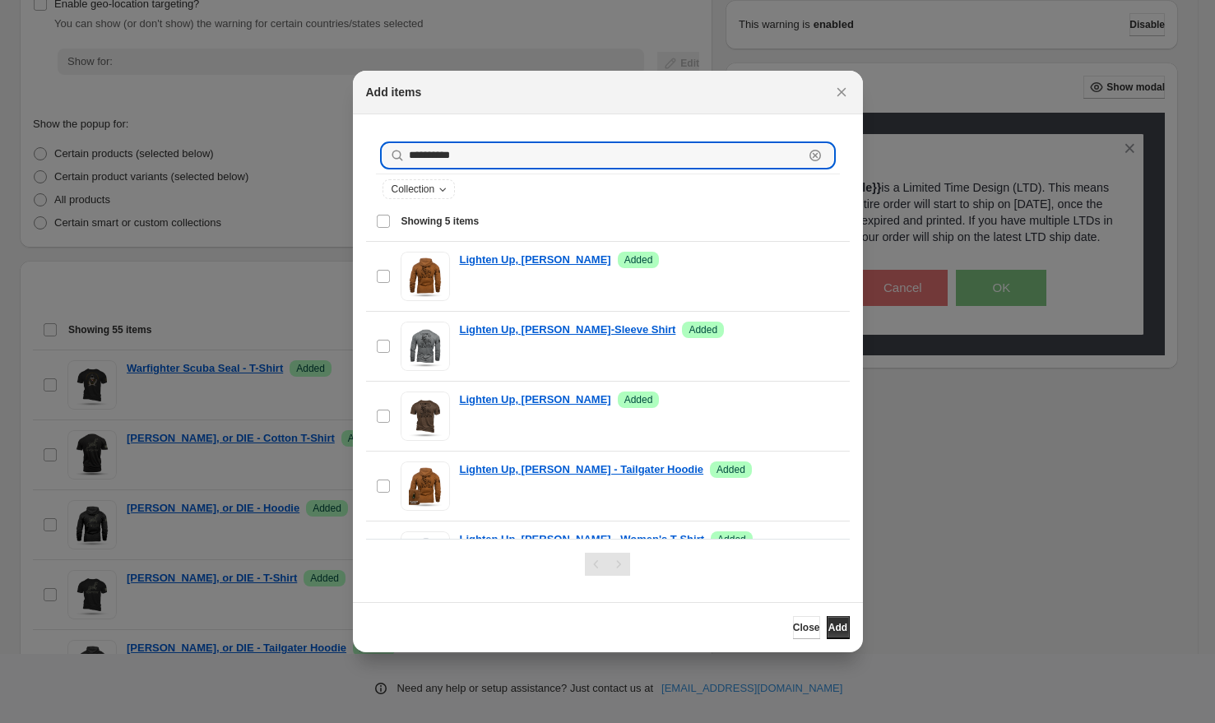
drag, startPoint x: 475, startPoint y: 153, endPoint x: 390, endPoint y: 155, distance: 84.7
click at [390, 155] on div "**********" at bounding box center [607, 155] width 451 height 23
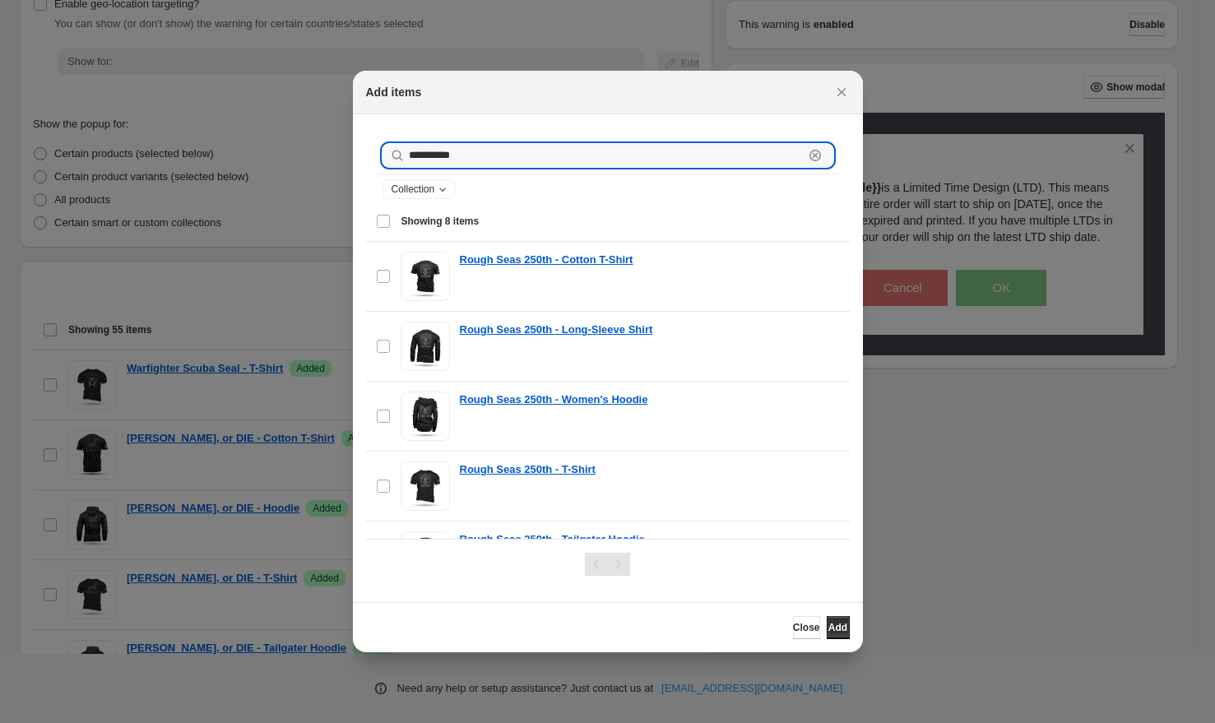
type input "**********"
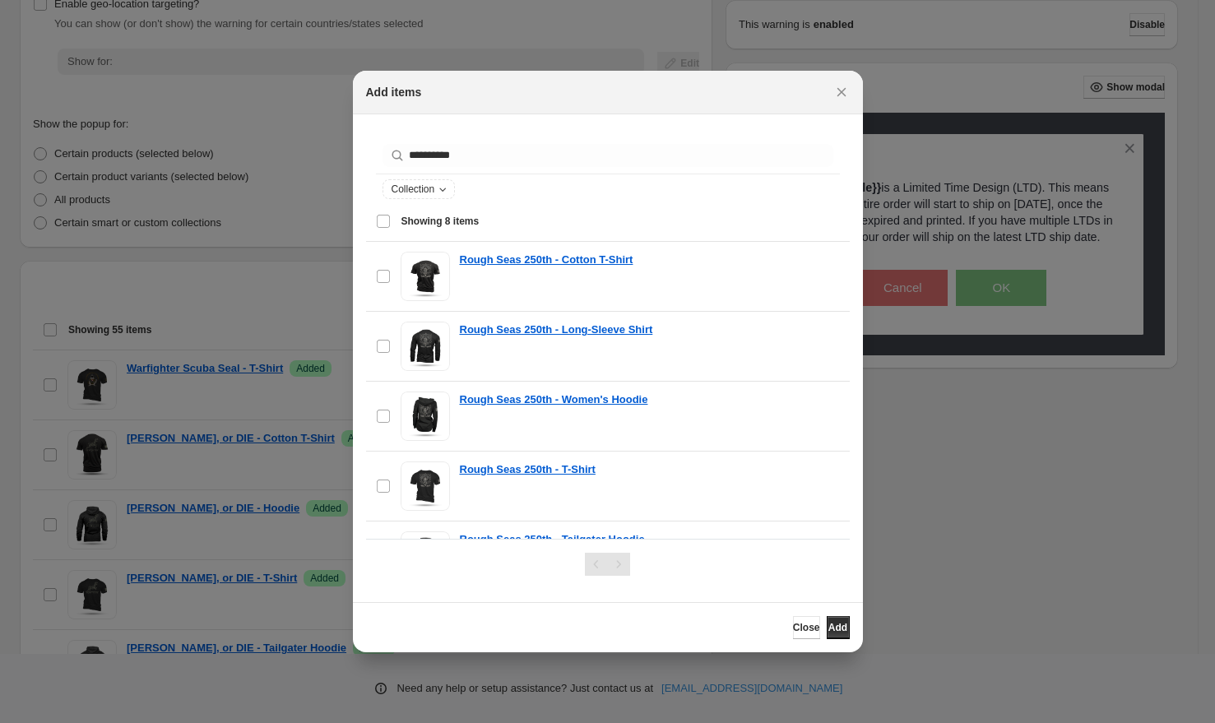
click at [424, 223] on span "Showing 8 items" at bounding box center [440, 221] width 78 height 13
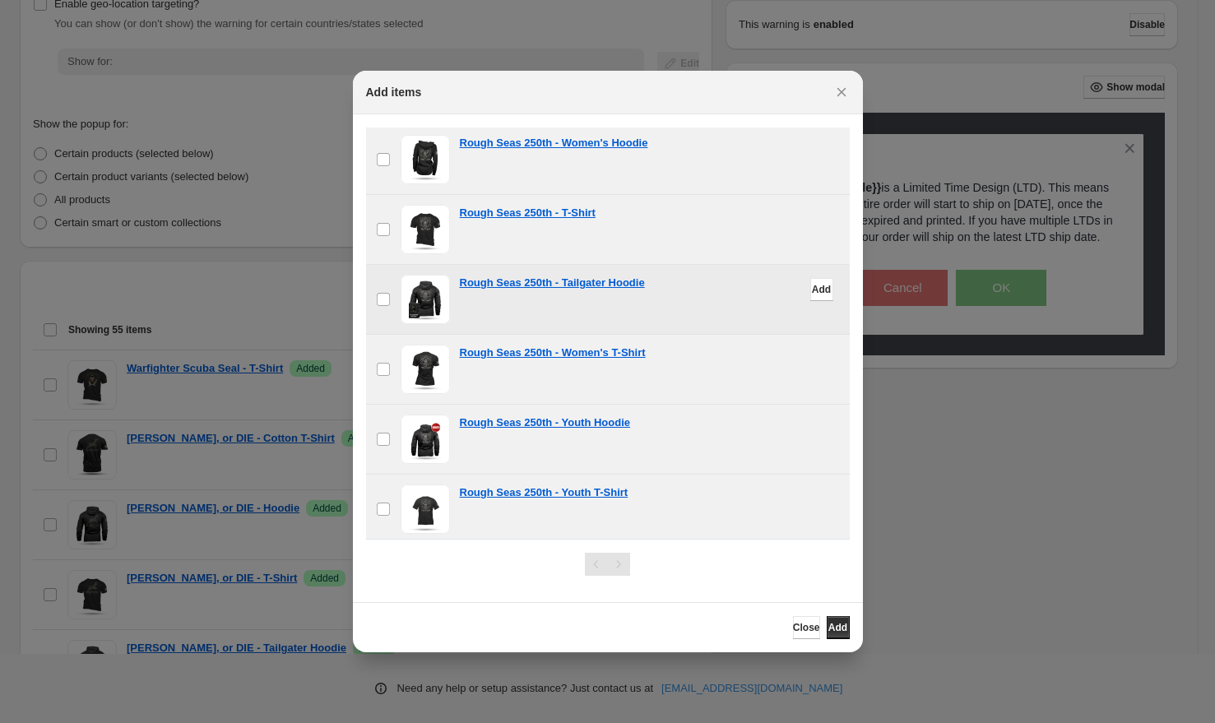
scroll to position [262, 0]
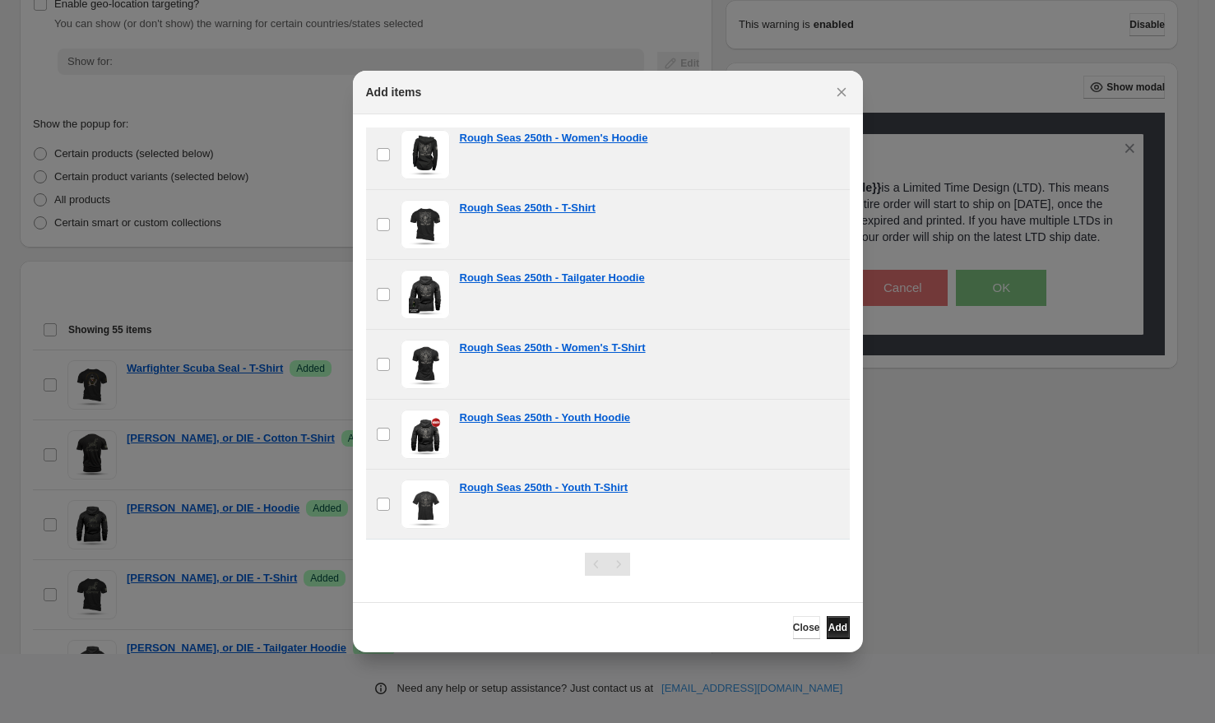
click at [836, 621] on button "Add" at bounding box center [838, 627] width 23 height 23
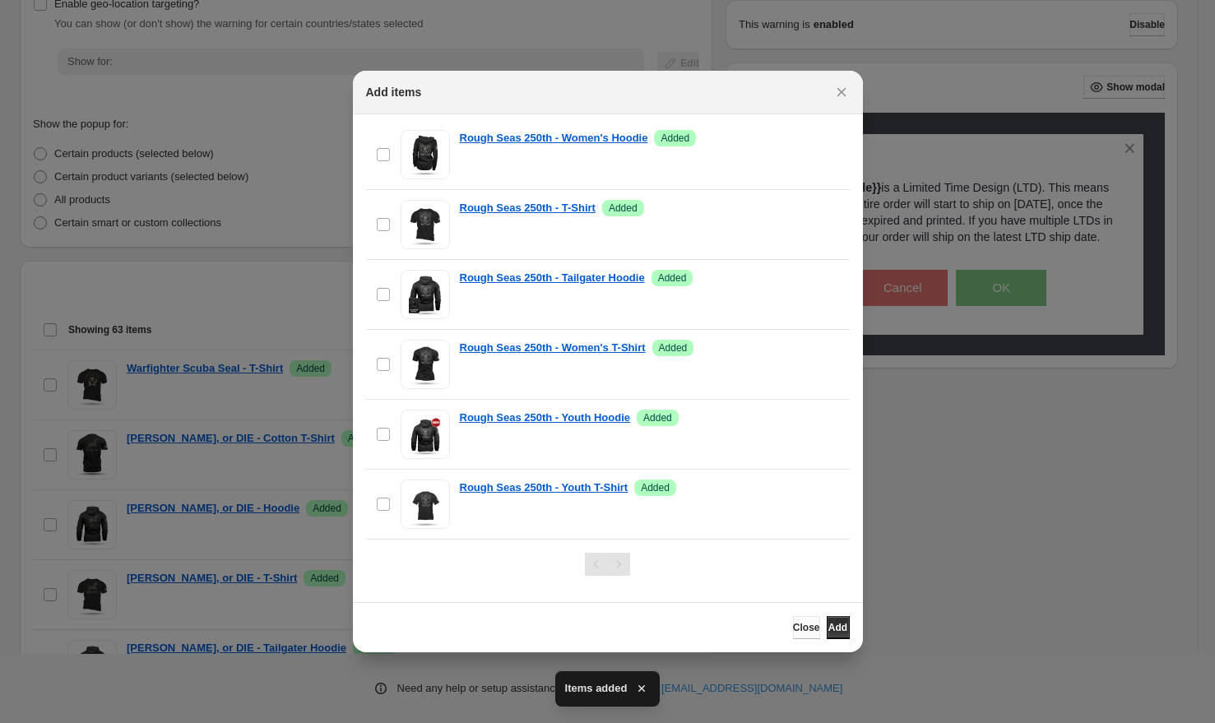
click at [793, 633] on span "Close" at bounding box center [806, 627] width 27 height 13
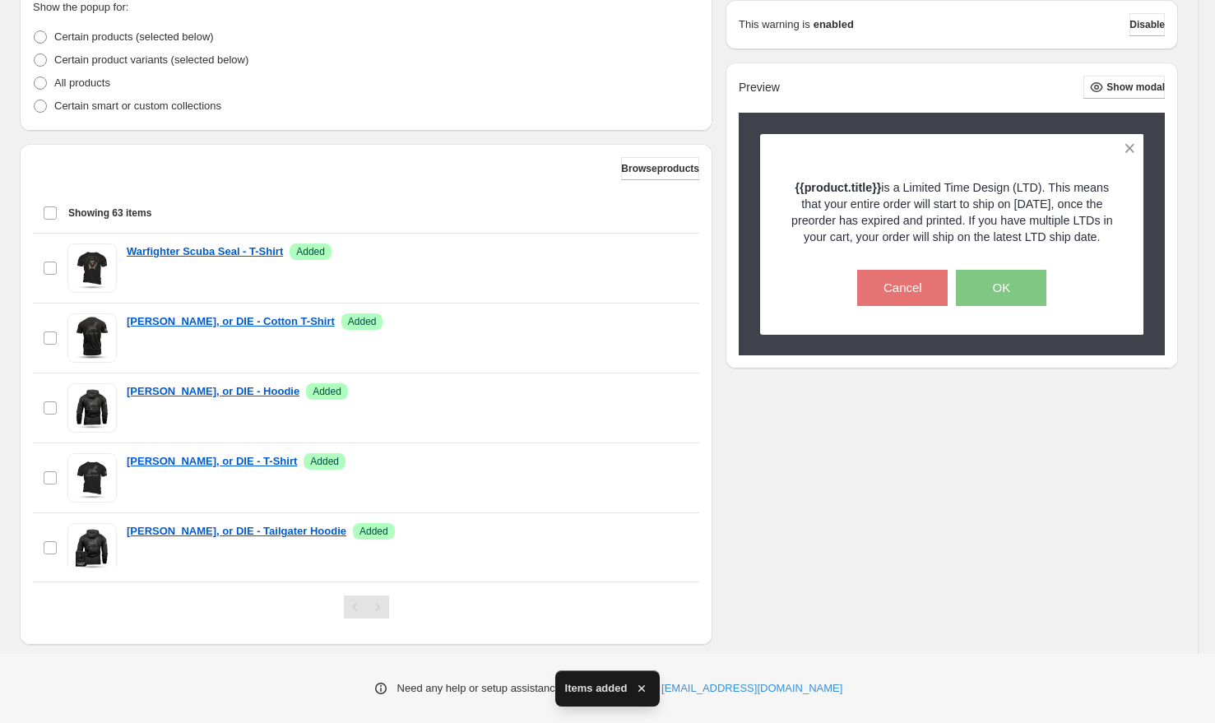
scroll to position [432, 0]
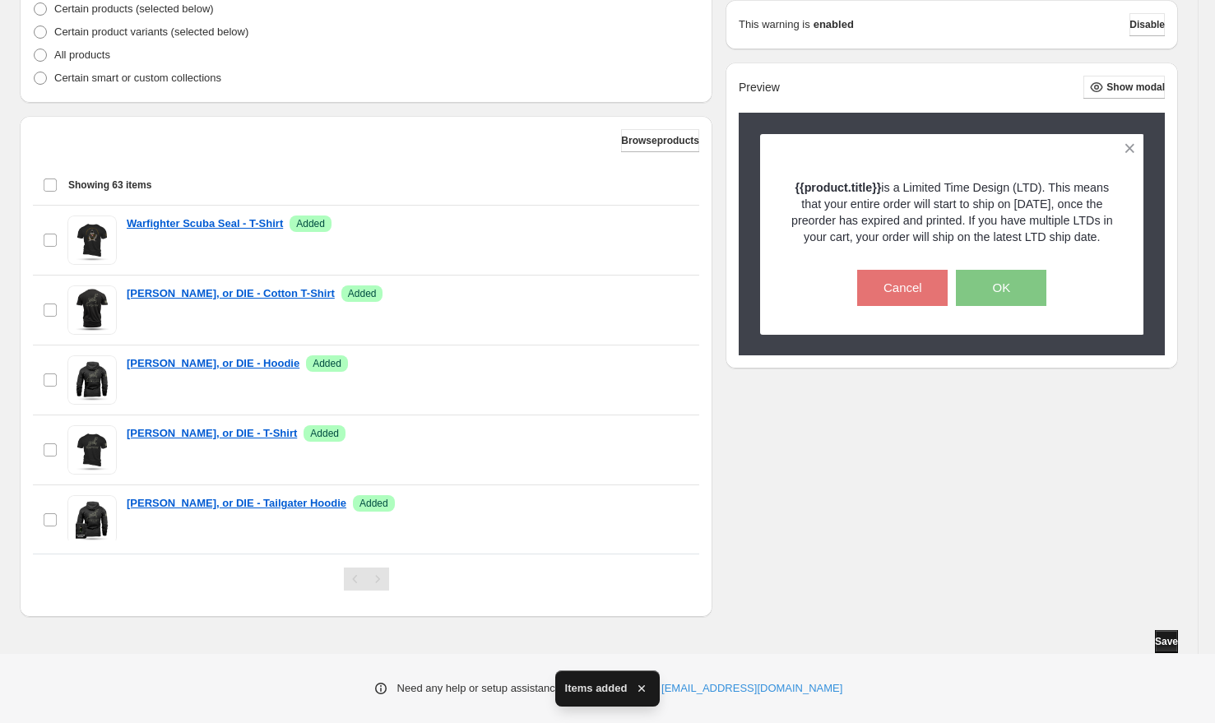
click at [1157, 638] on span "Save" at bounding box center [1166, 641] width 23 height 13
